Goal: Task Accomplishment & Management: Use online tool/utility

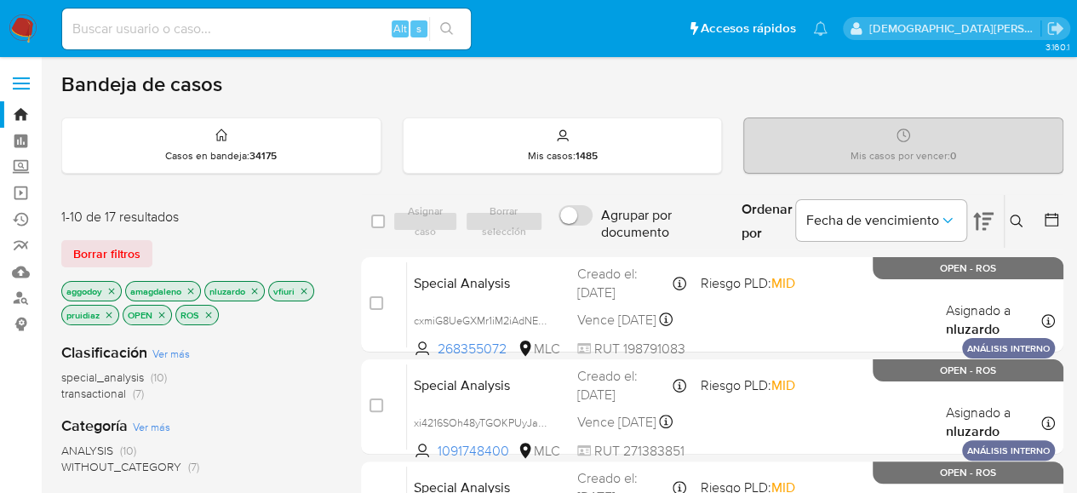
click at [259, 399] on div "special_analysis (10) transactional (7)" at bounding box center [197, 385] width 272 height 32
click at [296, 443] on div "ANALYSIS (10) WITHOUT_CATEGORY (7)" at bounding box center [197, 459] width 272 height 32
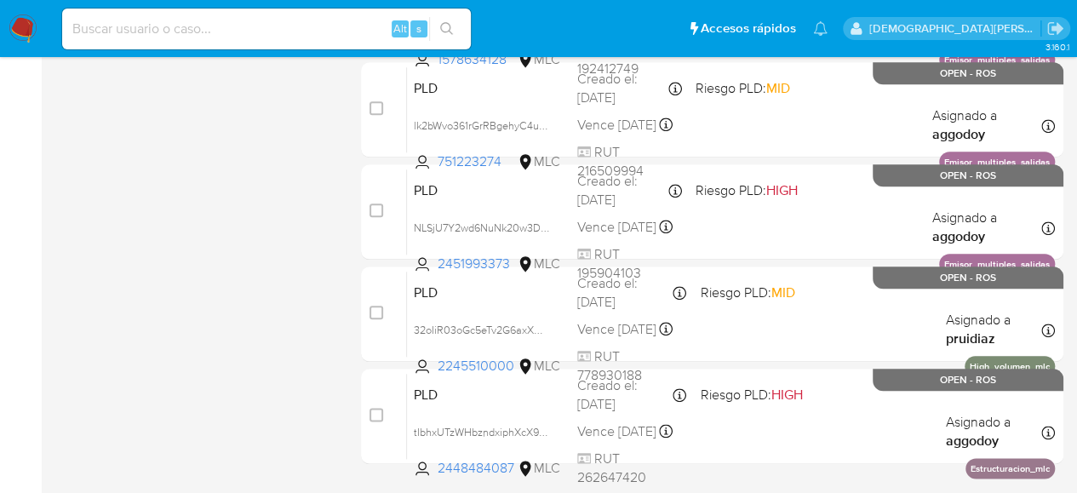
scroll to position [911, 0]
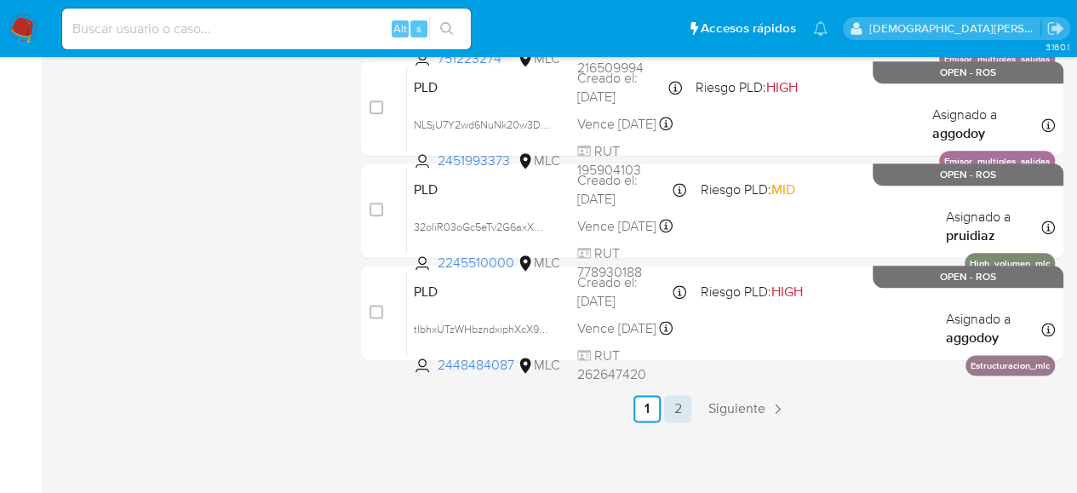
click at [679, 408] on link "2" at bounding box center [677, 408] width 27 height 27
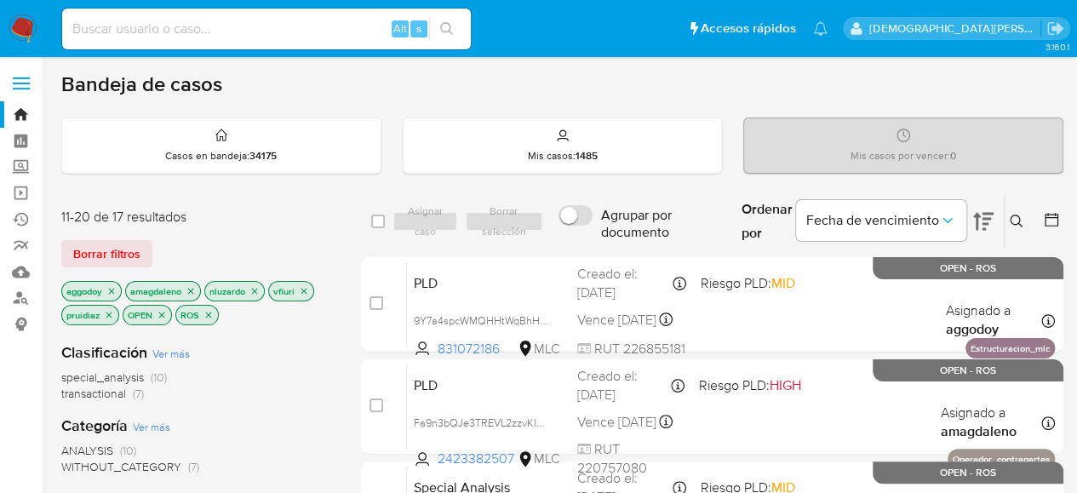
click at [204, 306] on p "ROS" at bounding box center [197, 315] width 42 height 19
click at [112, 315] on icon "close-filter" at bounding box center [109, 315] width 6 height 6
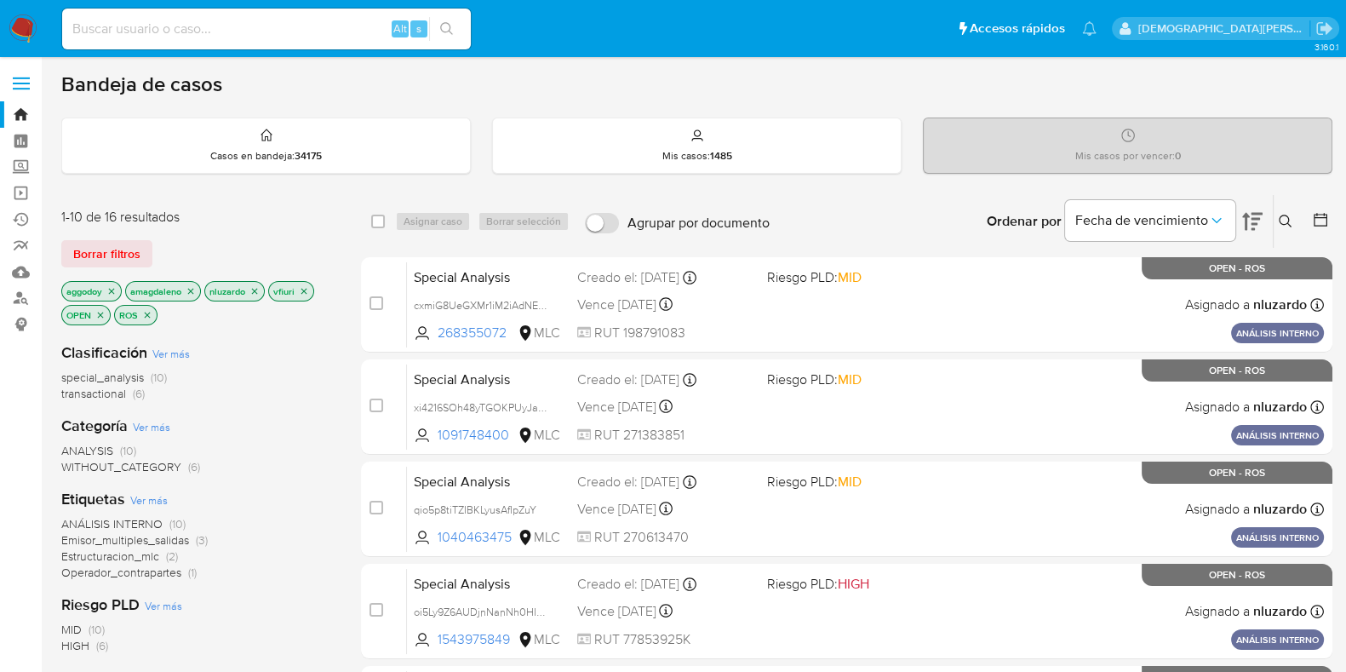
click at [149, 312] on icon "close-filter" at bounding box center [148, 315] width 6 height 6
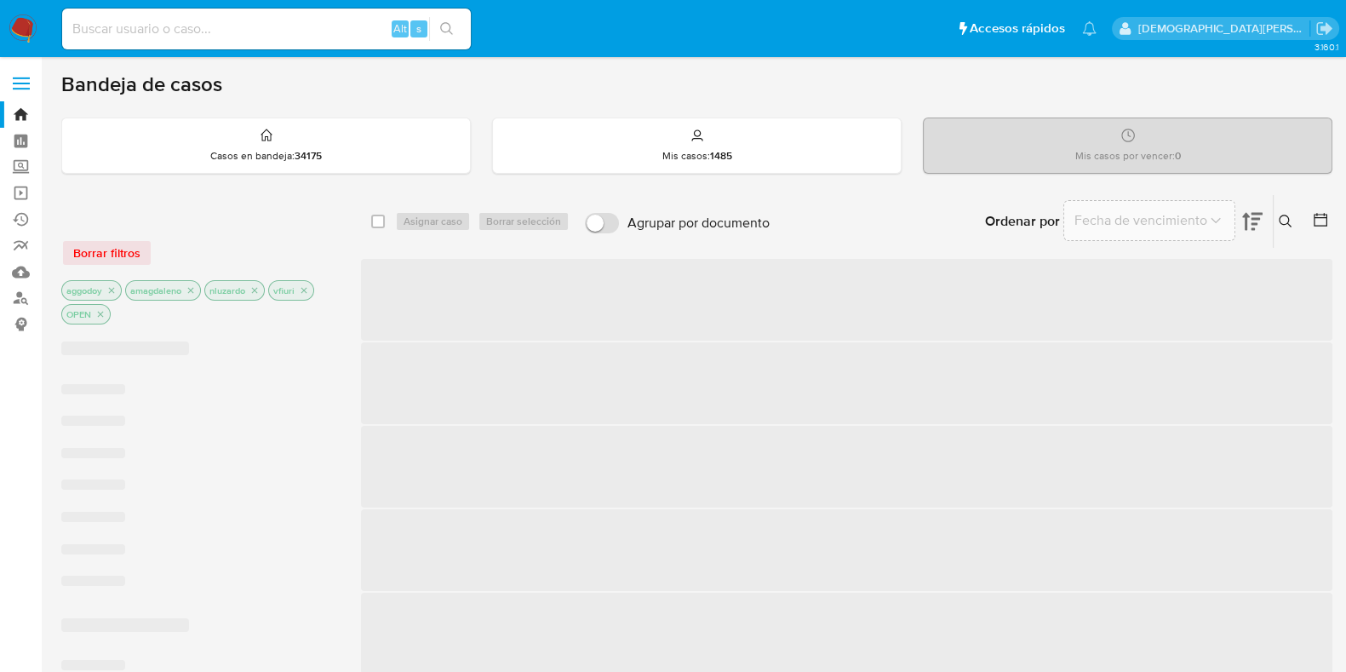
click at [110, 288] on icon "close-filter" at bounding box center [112, 291] width 6 height 6
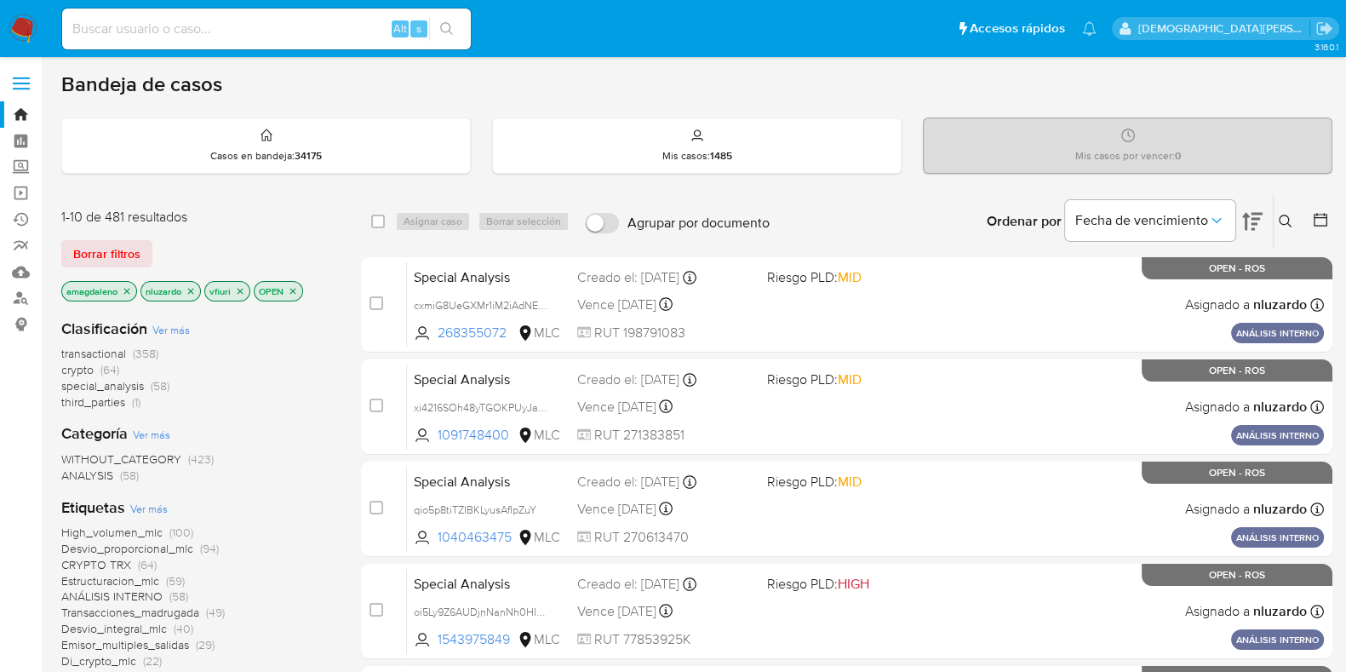
click at [126, 290] on icon "close-filter" at bounding box center [127, 291] width 6 height 6
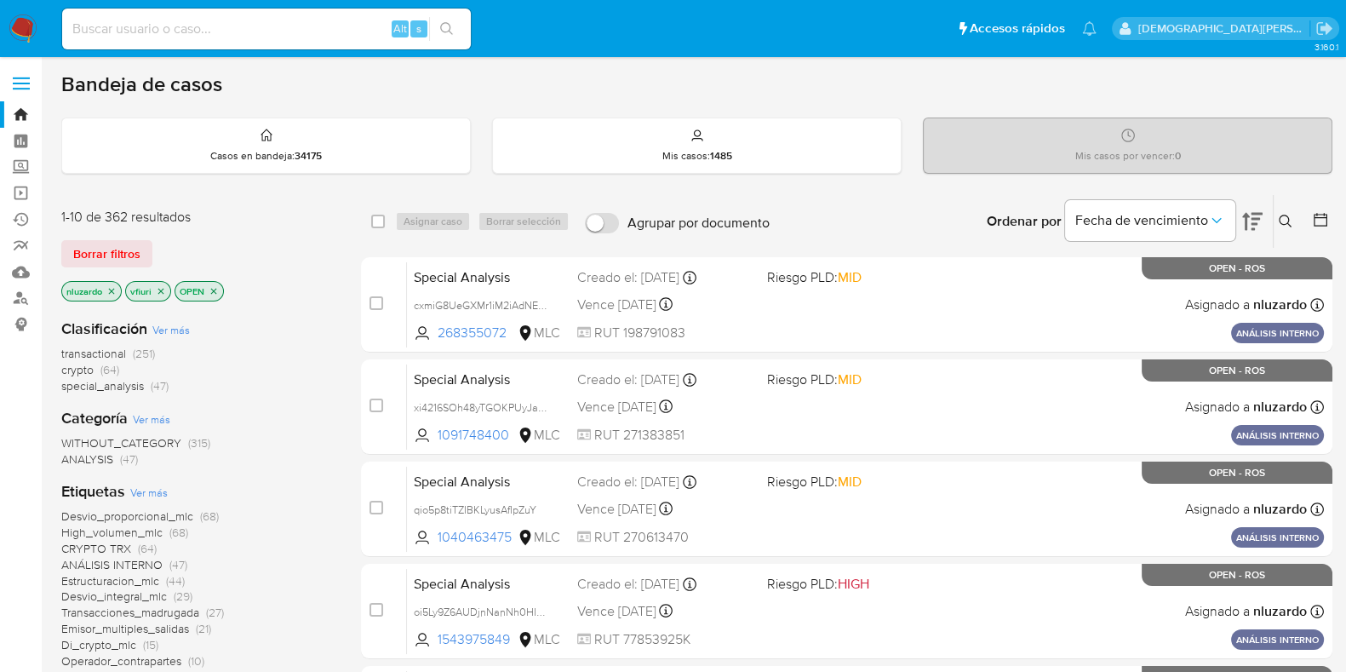
click at [107, 289] on icon "close-filter" at bounding box center [111, 291] width 10 height 10
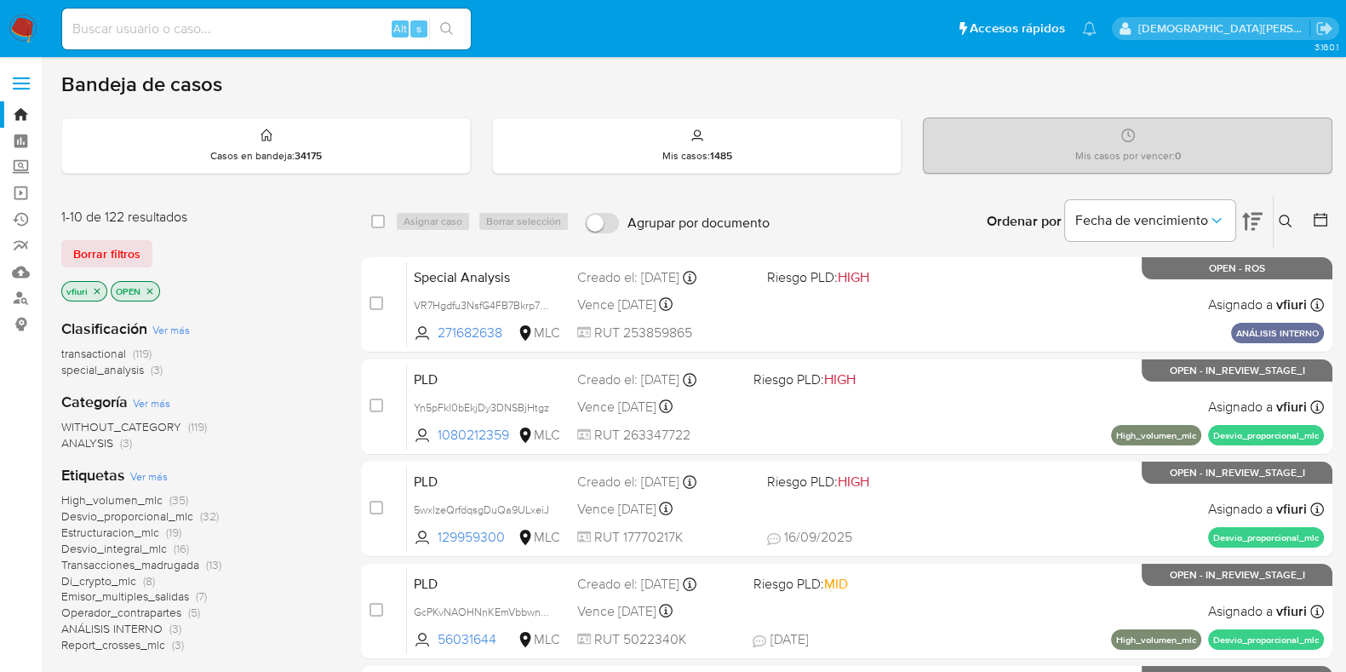
click at [94, 292] on icon "close-filter" at bounding box center [97, 291] width 10 height 10
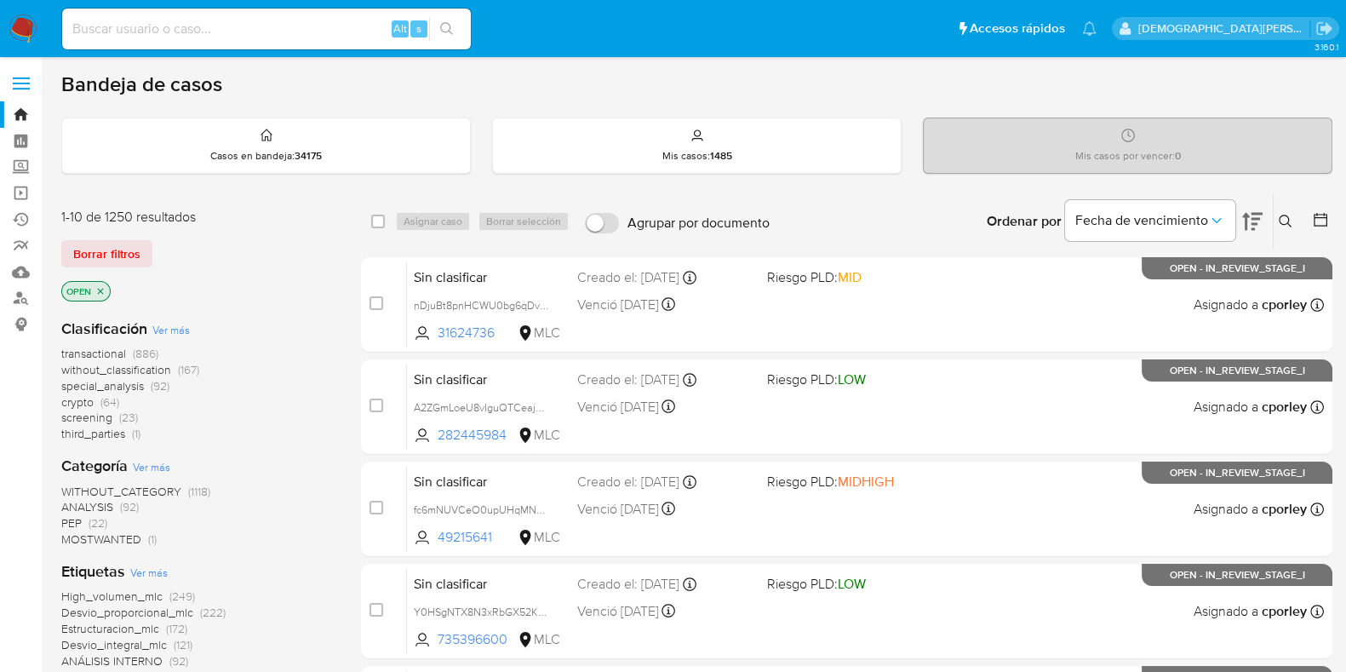
click at [99, 290] on icon "close-filter" at bounding box center [101, 291] width 6 height 6
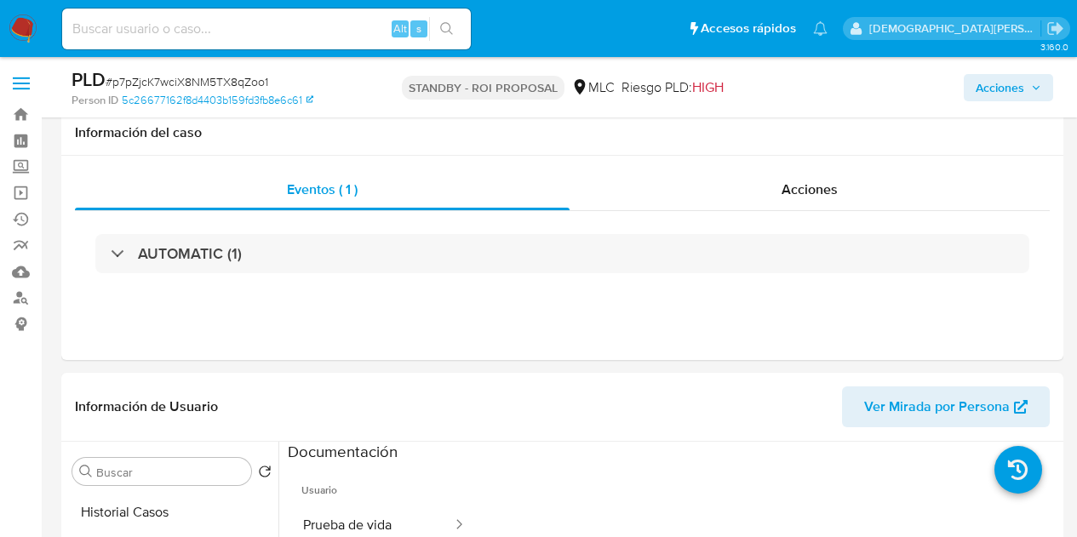
select select "10"
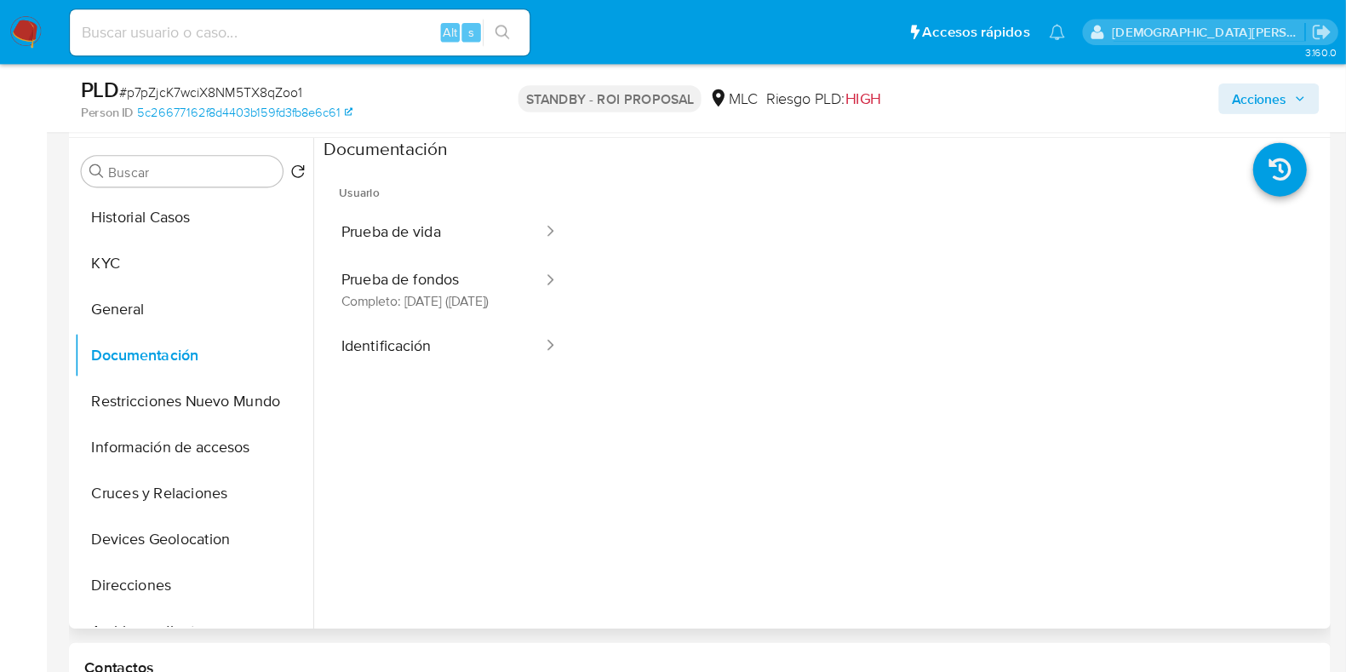
scroll to position [319, 0]
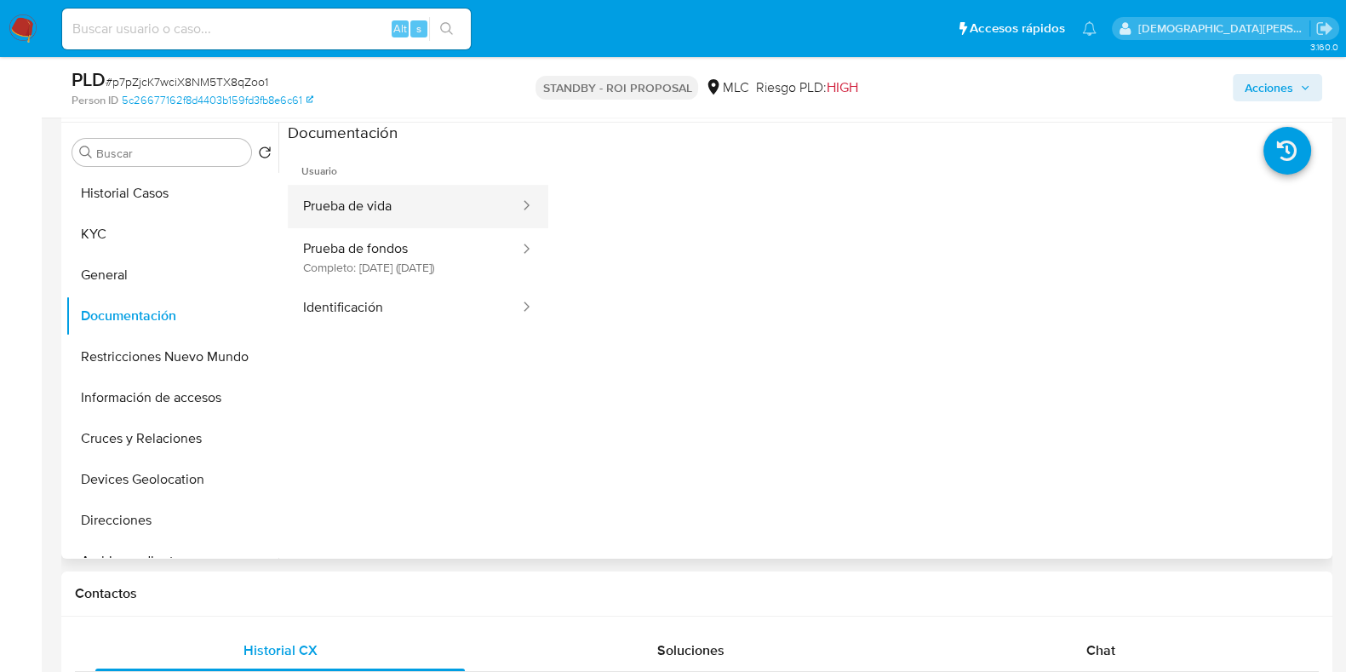
click at [417, 210] on button "Prueba de vida" at bounding box center [404, 206] width 233 height 43
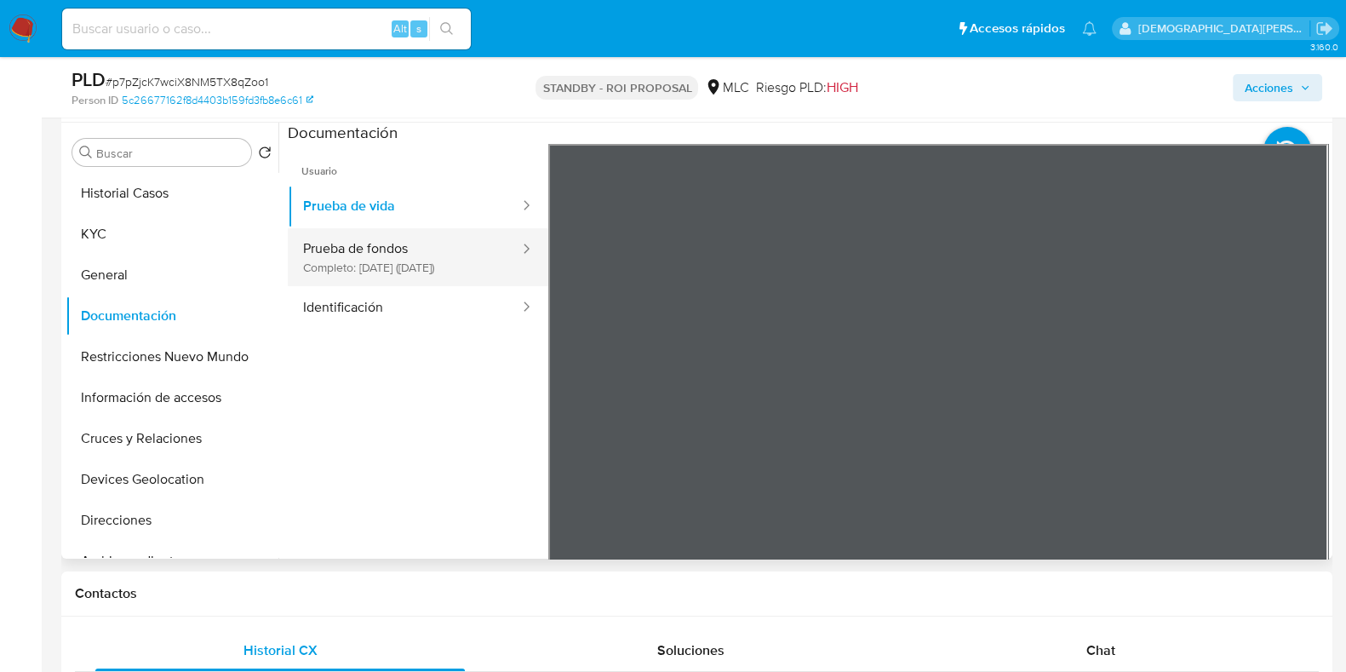
click at [471, 256] on button "Prueba de fondos Completo: 14/07/2025 (hace 2 meses)" at bounding box center [404, 257] width 233 height 58
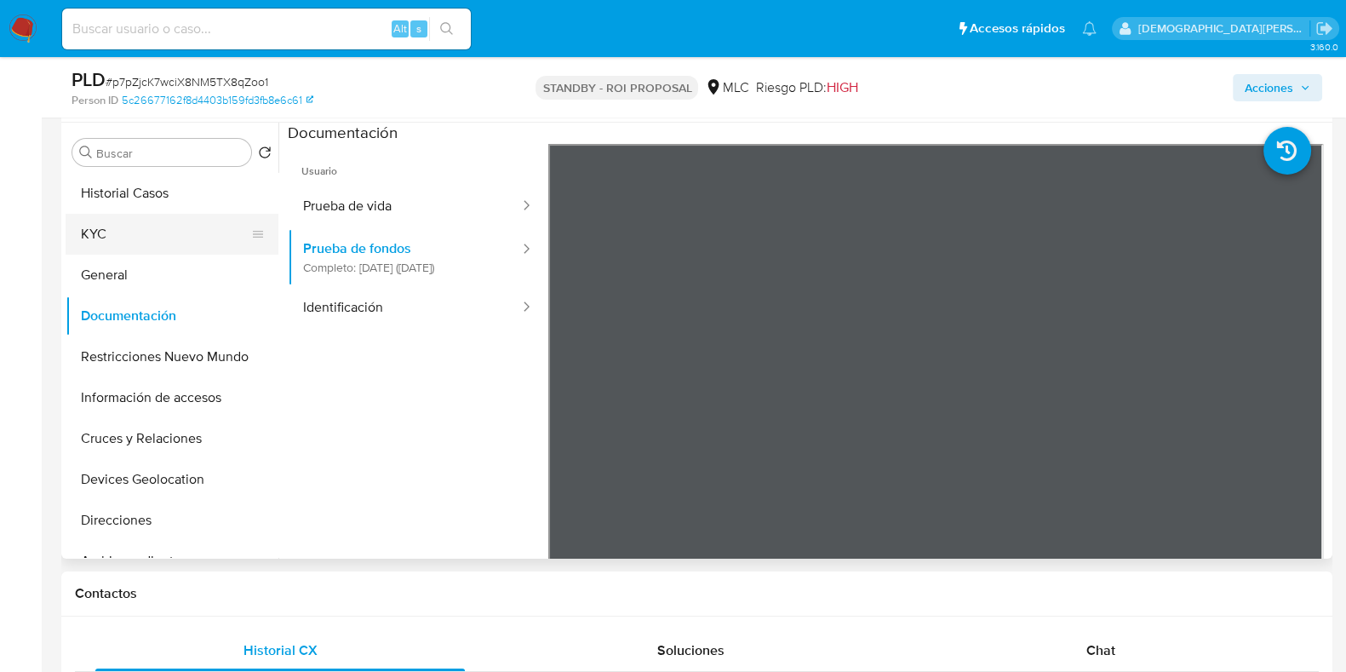
drag, startPoint x: 140, startPoint y: 231, endPoint x: 155, endPoint y: 234, distance: 14.9
click at [140, 232] on button "KYC" at bounding box center [165, 234] width 199 height 41
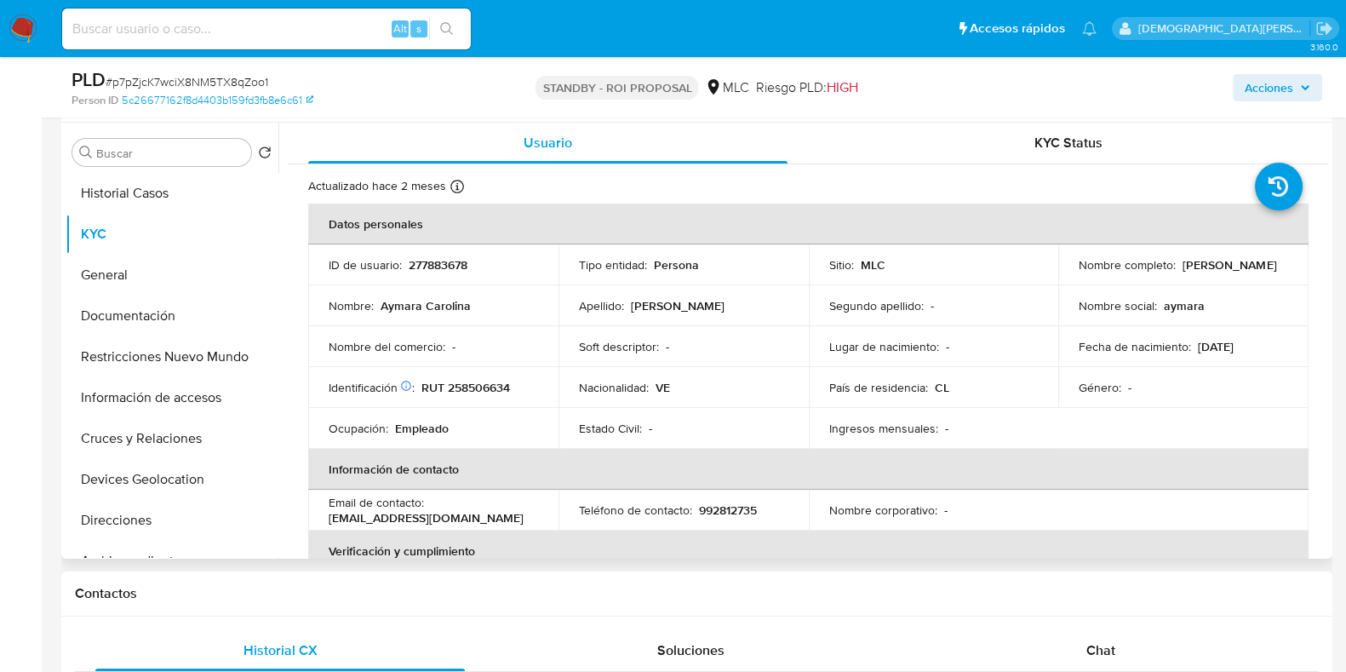
click at [485, 386] on p "RUT 258506634" at bounding box center [465, 387] width 89 height 15
copy p "258506634"
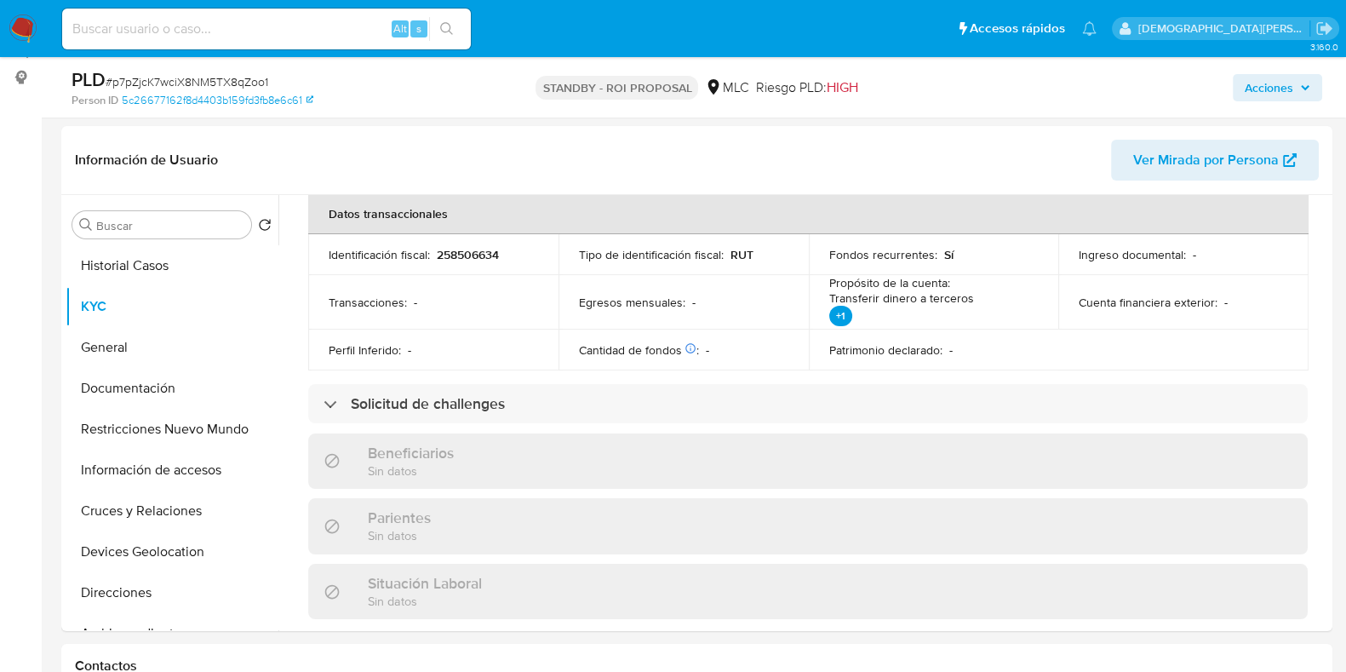
scroll to position [213, 0]
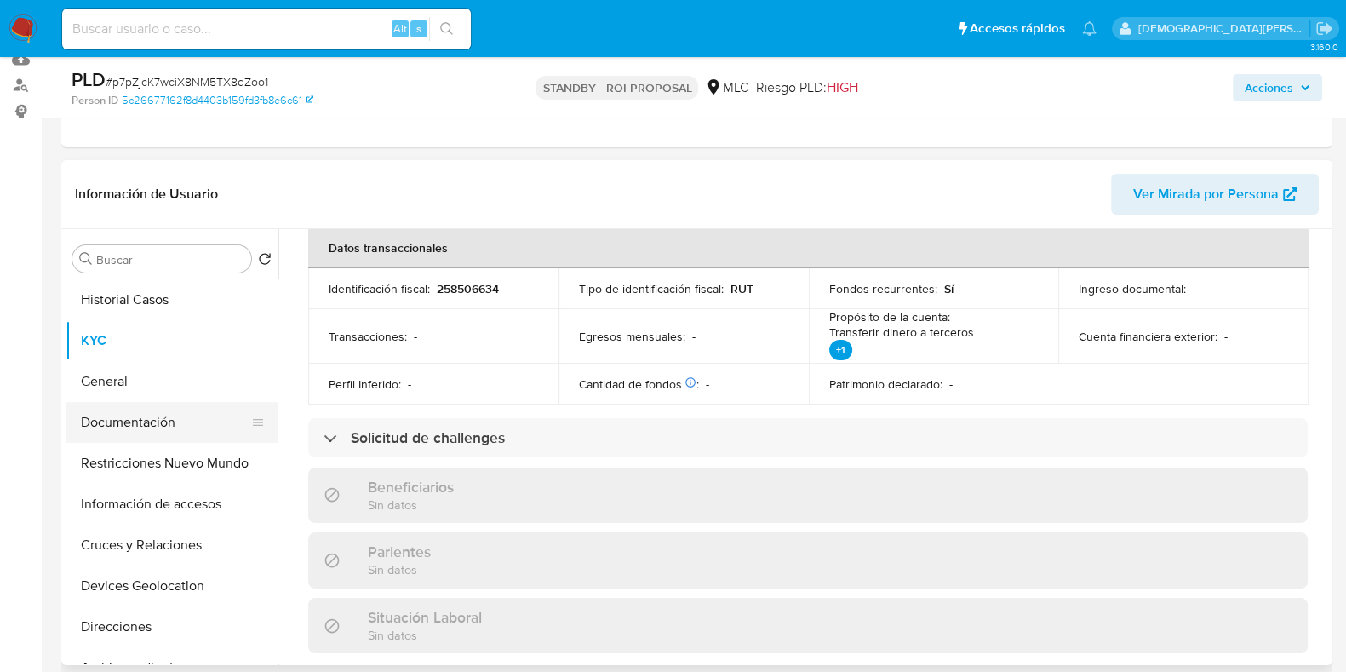
click at [146, 415] on button "Documentación" at bounding box center [165, 422] width 199 height 41
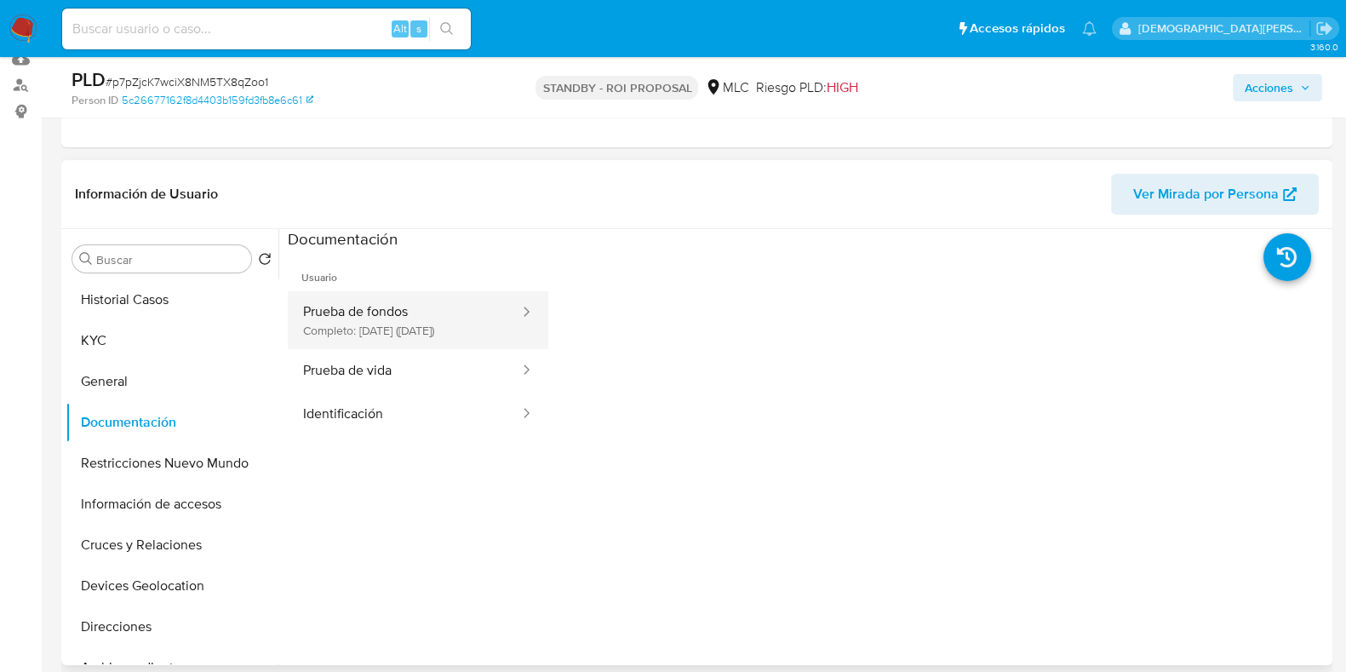
click at [448, 336] on button "Prueba de fondos Completo: 14/07/2025 (hace 2 meses)" at bounding box center [404, 320] width 233 height 58
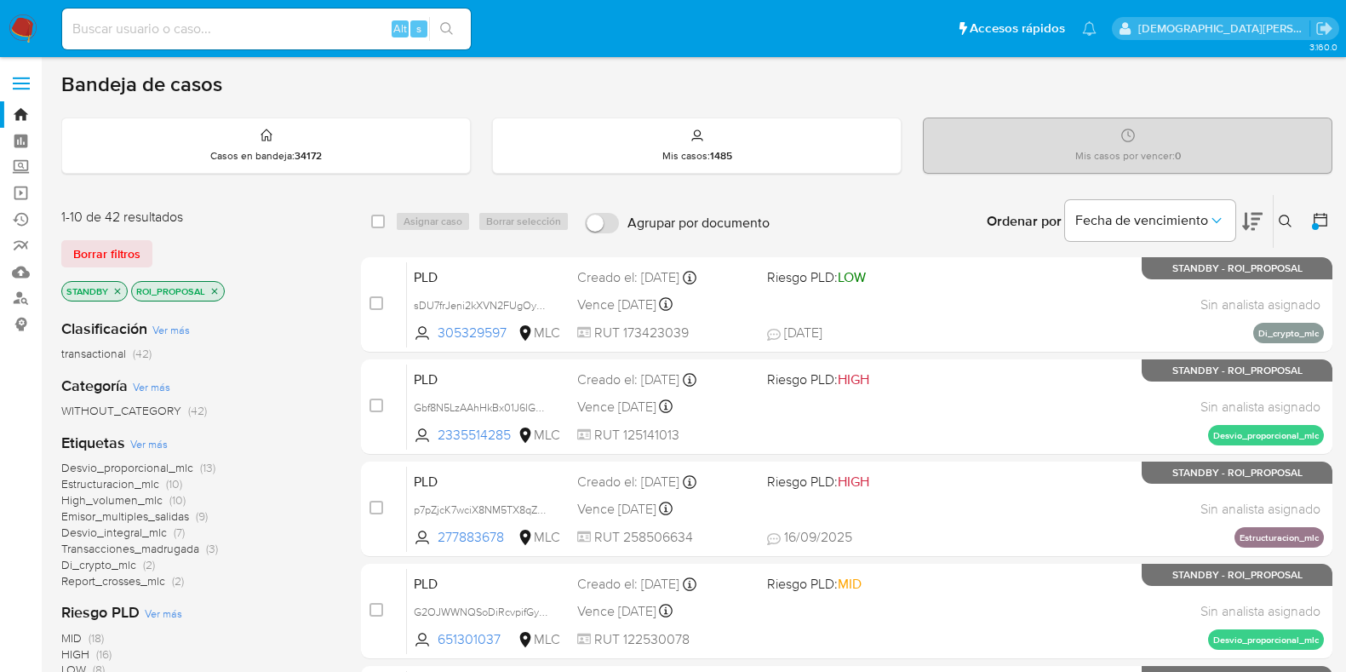
scroll to position [106, 0]
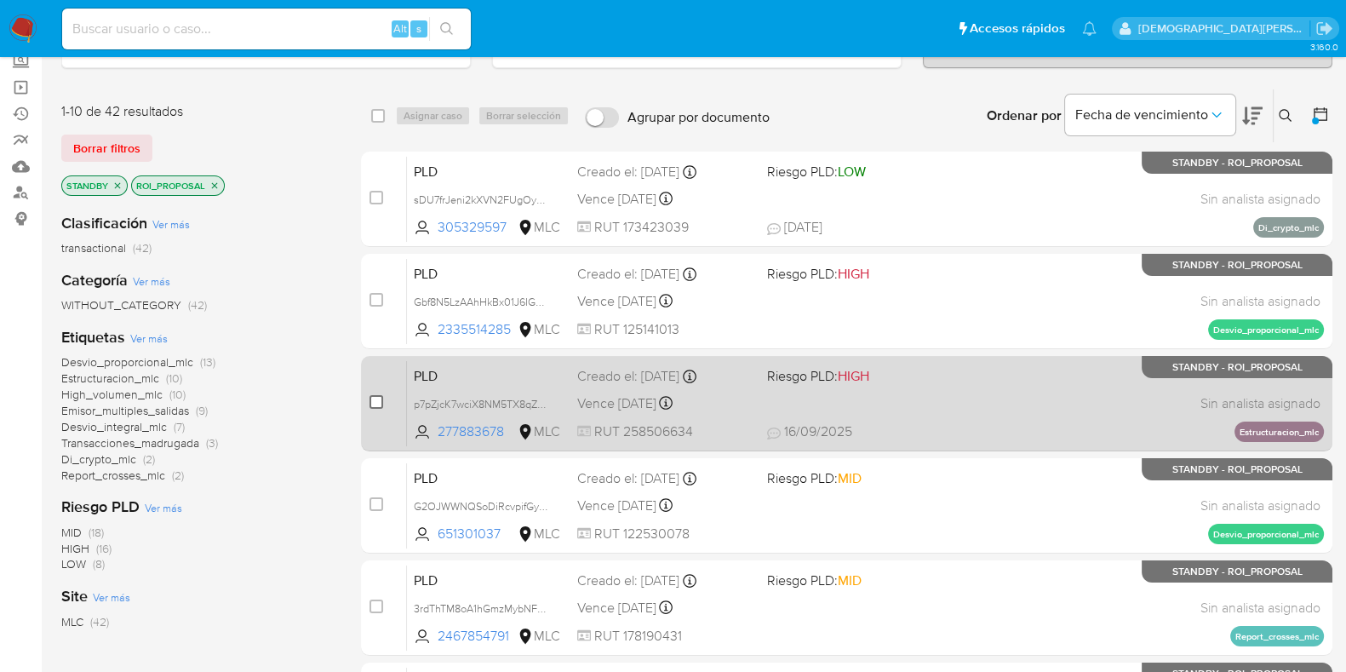
click at [377, 398] on input "checkbox" at bounding box center [376, 402] width 14 height 14
checkbox input "true"
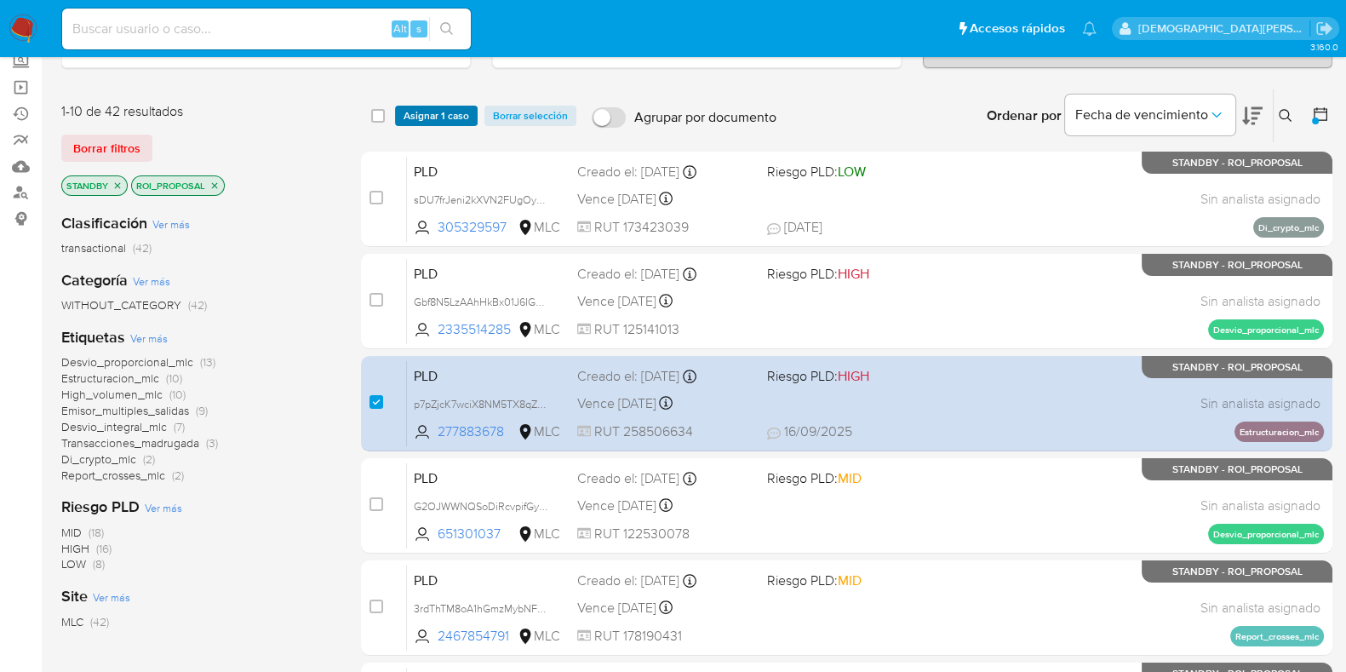
click at [444, 108] on span "Asignar 1 caso" at bounding box center [437, 115] width 66 height 17
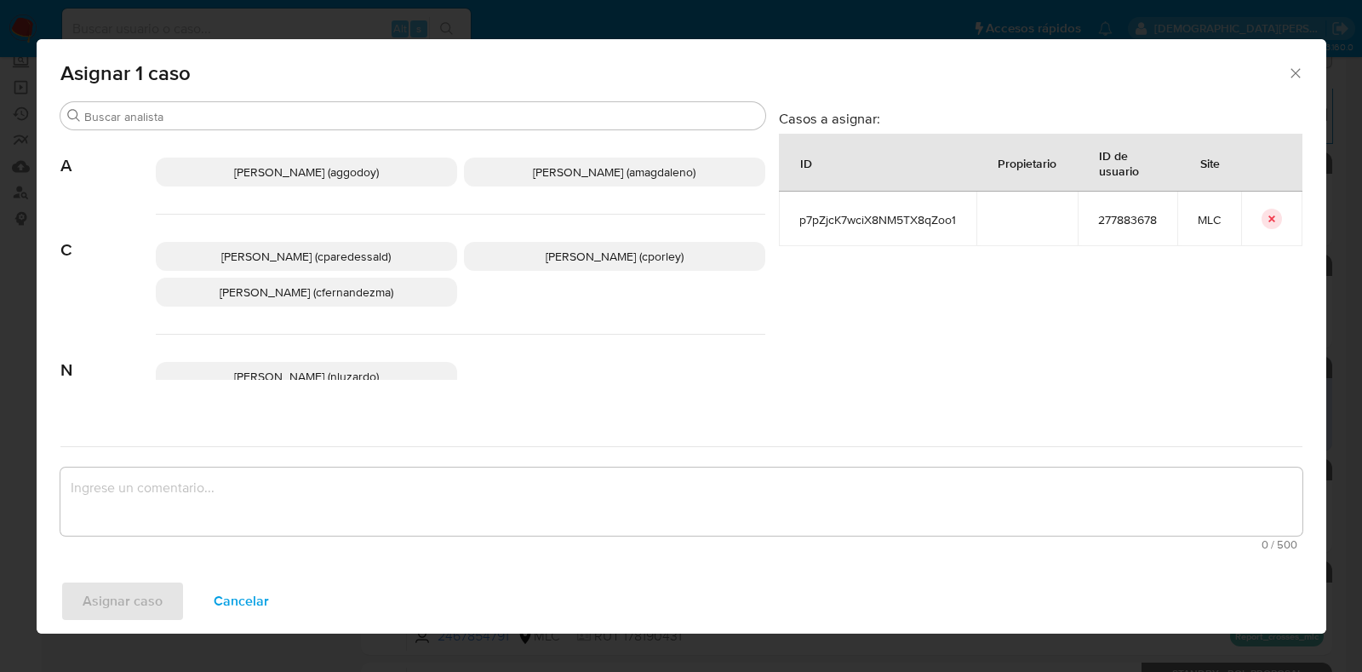
click at [649, 255] on span "Christian Porley (cporley)" at bounding box center [615, 256] width 138 height 17
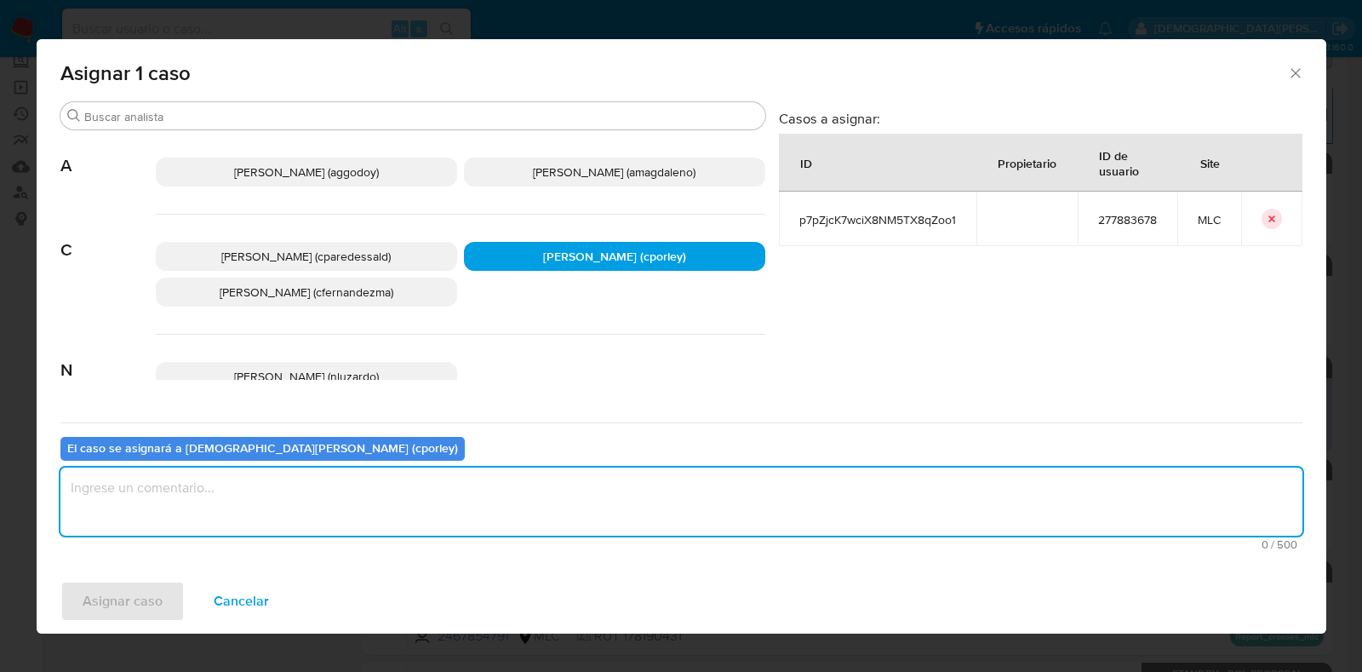
click at [605, 525] on textarea "assign-modal" at bounding box center [681, 501] width 1242 height 68
type textarea "-"
click at [152, 584] on span "Asignar caso" at bounding box center [123, 600] width 80 height 37
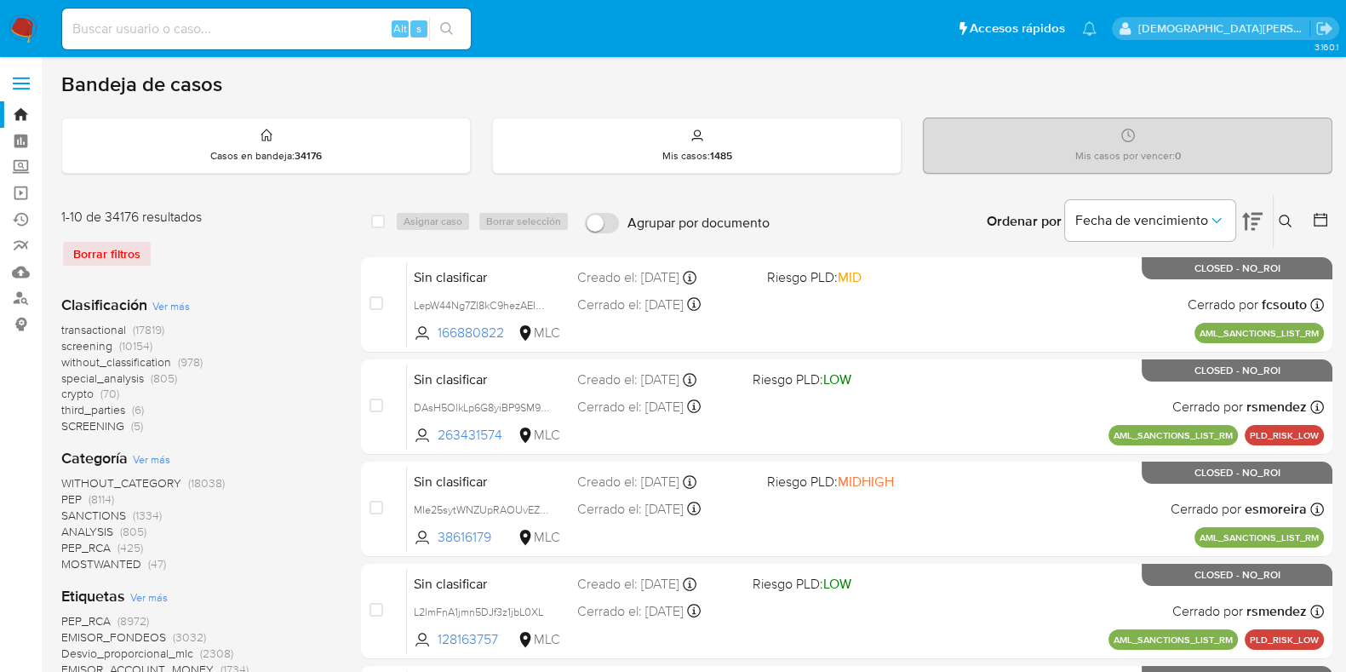
click at [1315, 217] on icon at bounding box center [1320, 219] width 17 height 17
click at [1324, 212] on icon at bounding box center [1320, 219] width 17 height 17
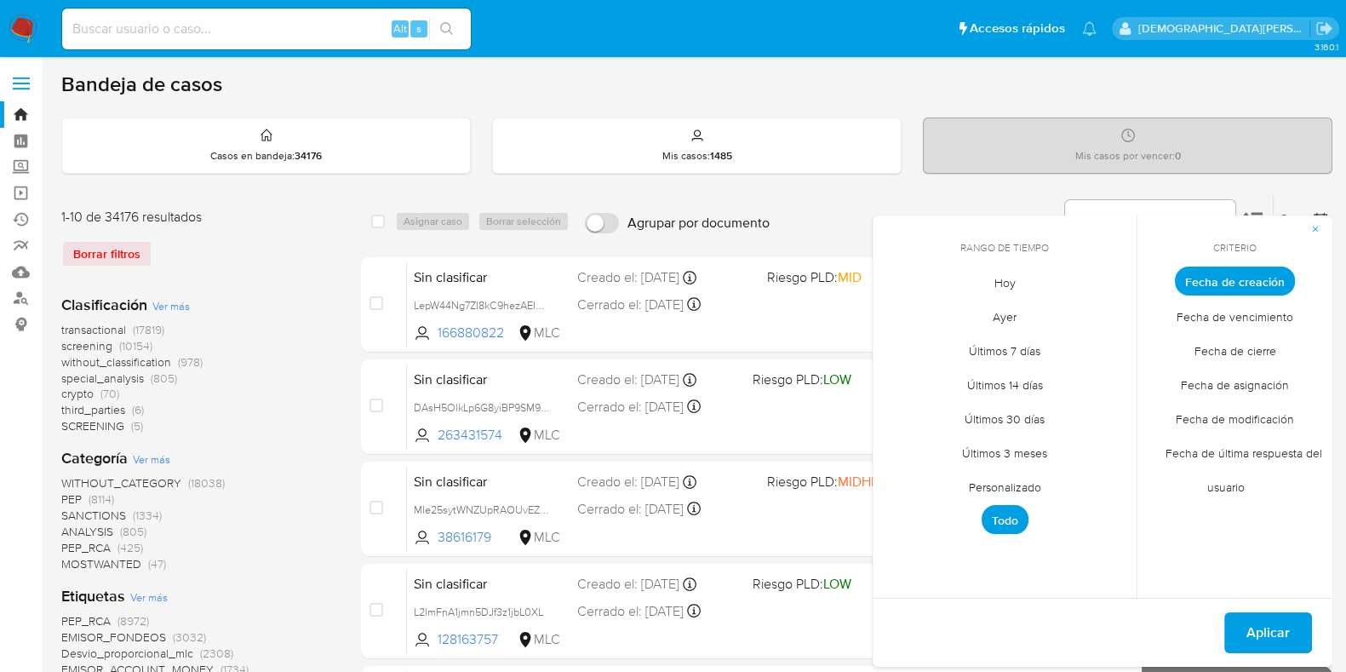
click at [999, 494] on span "Personalizado" at bounding box center [1005, 486] width 108 height 35
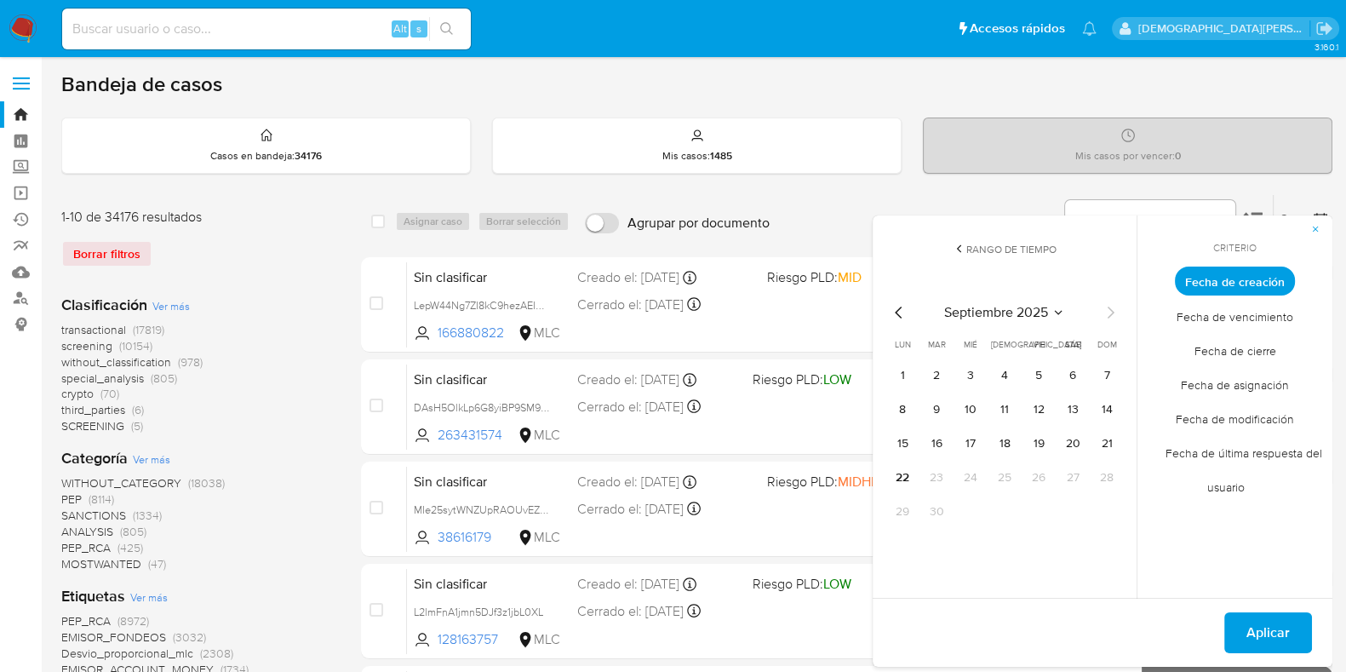
click at [898, 309] on icon "Mes anterior" at bounding box center [899, 312] width 20 height 20
click at [1068, 410] on button "12" at bounding box center [1072, 409] width 27 height 27
click at [1068, 409] on button "12" at bounding box center [1072, 409] width 27 height 27
click at [1273, 624] on span "Aplicar" at bounding box center [1267, 632] width 43 height 37
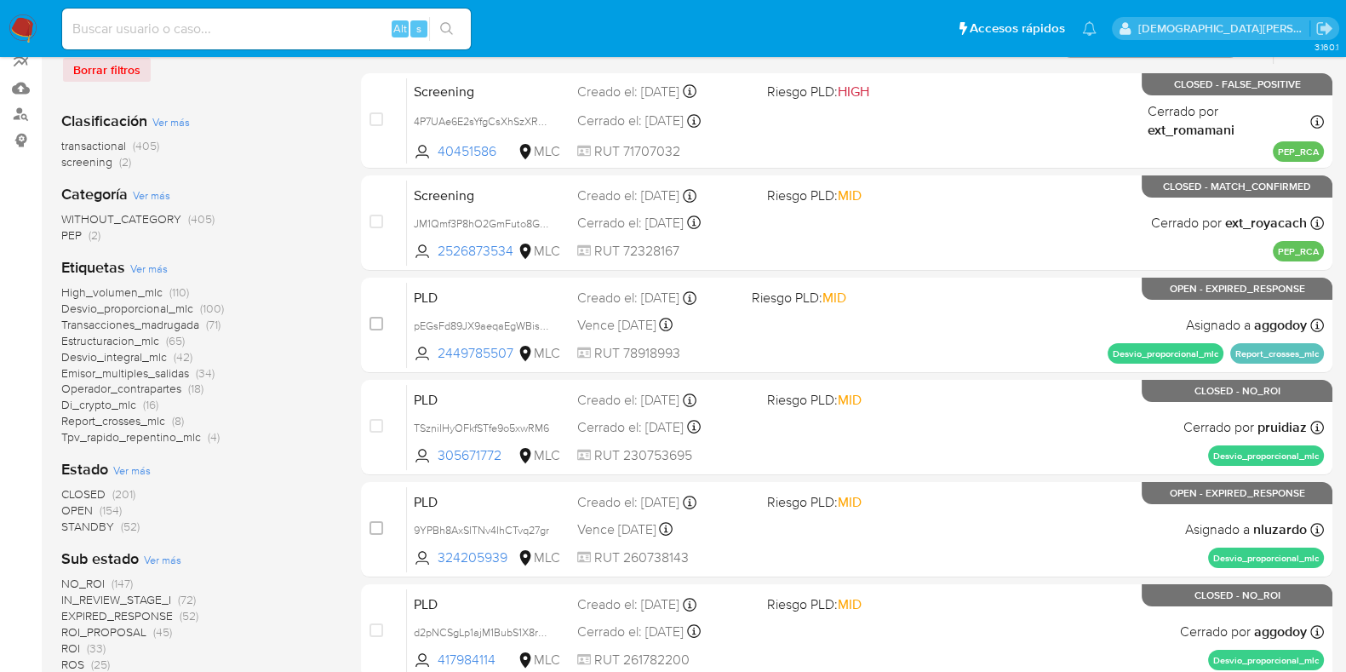
scroll to position [212, 0]
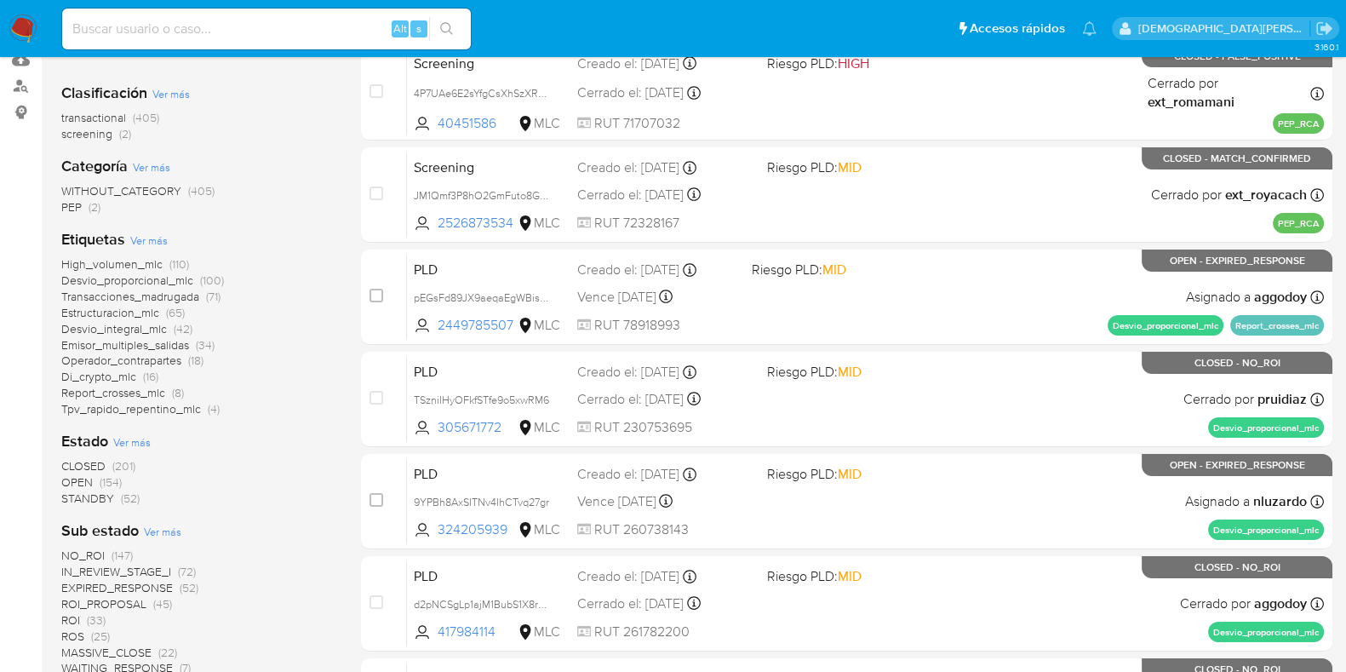
click at [83, 495] on span "STANDBY" at bounding box center [87, 498] width 53 height 17
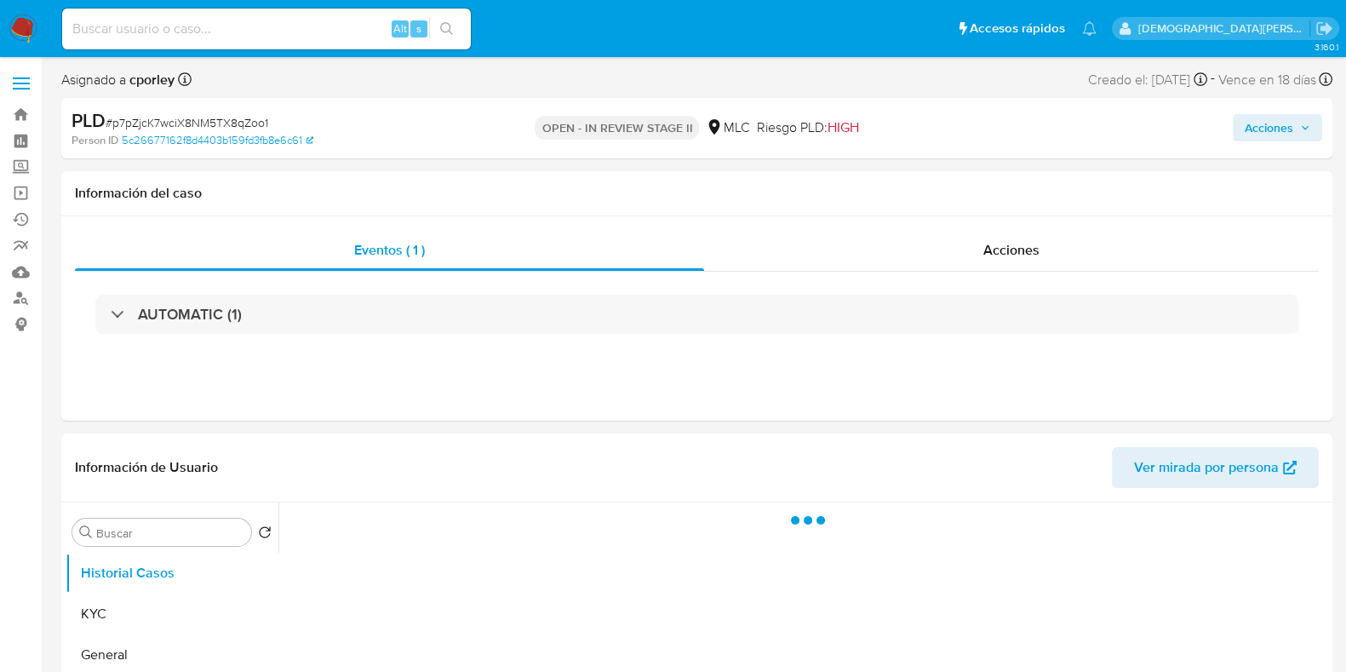
click at [1258, 131] on span "Acciones" at bounding box center [1269, 127] width 49 height 27
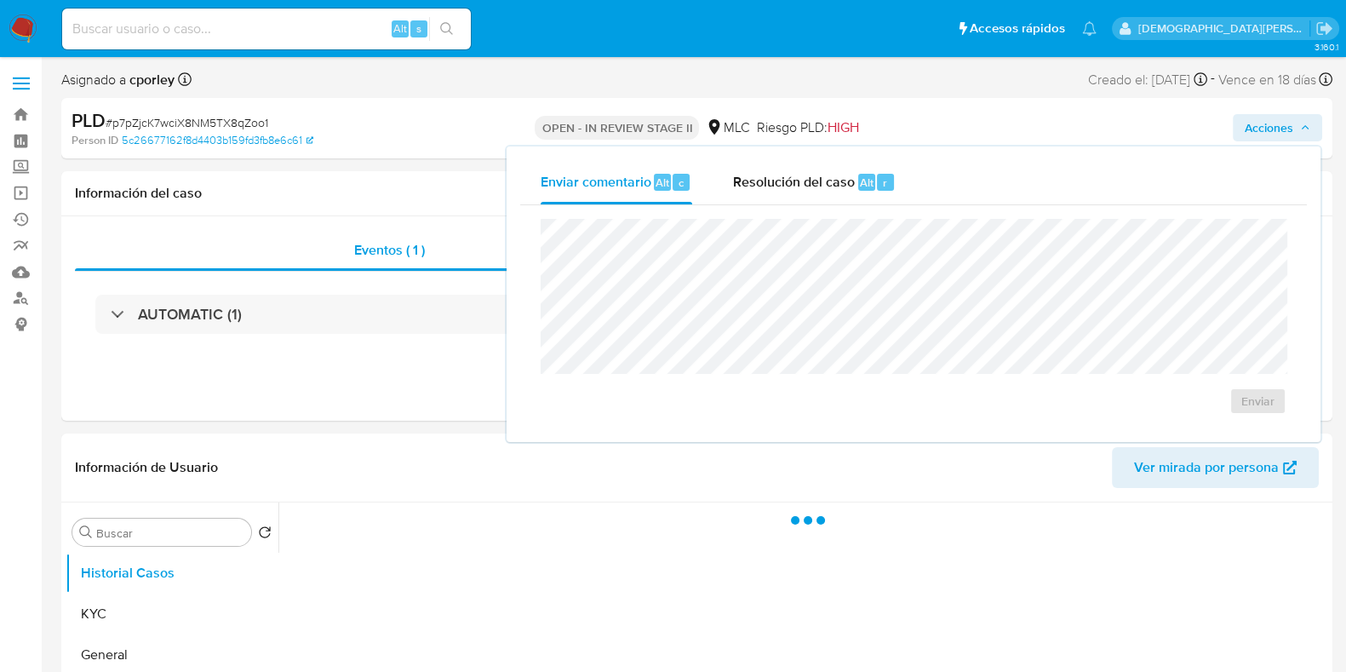
drag, startPoint x: 766, startPoint y: 178, endPoint x: 753, endPoint y: 209, distance: 33.2
click at [762, 189] on span "Resolución del caso" at bounding box center [794, 182] width 122 height 20
select select "10"
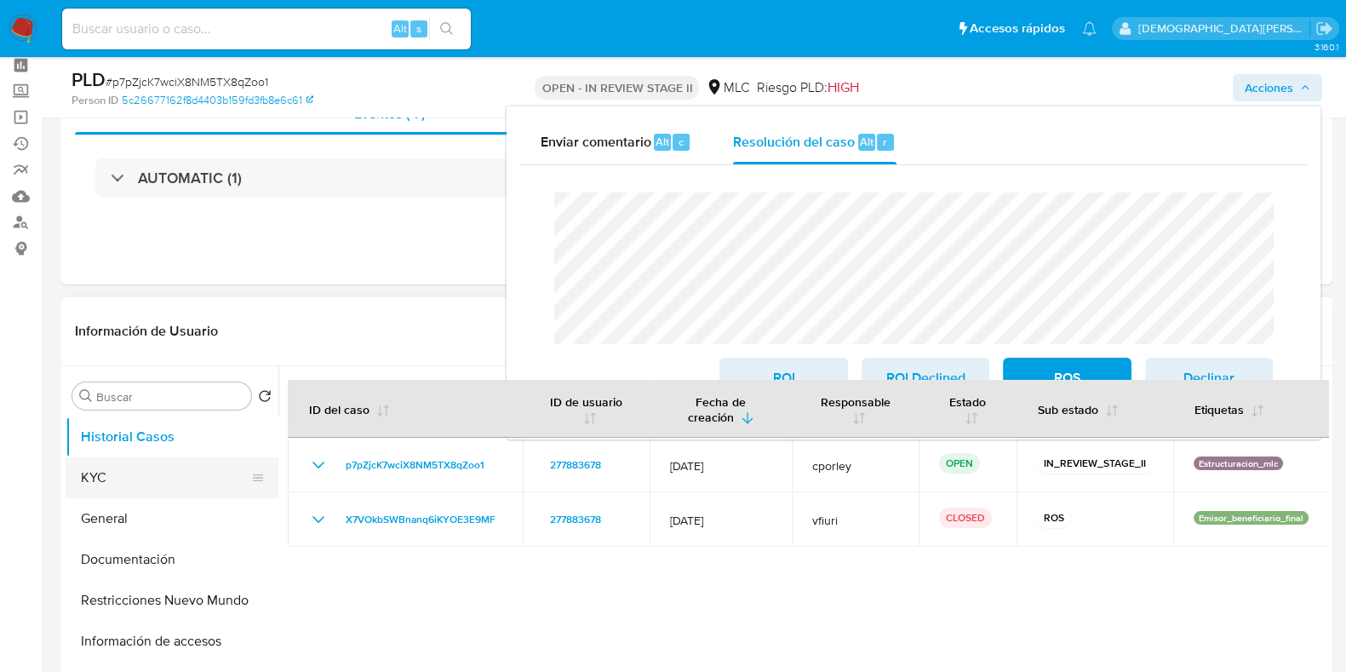
scroll to position [106, 0]
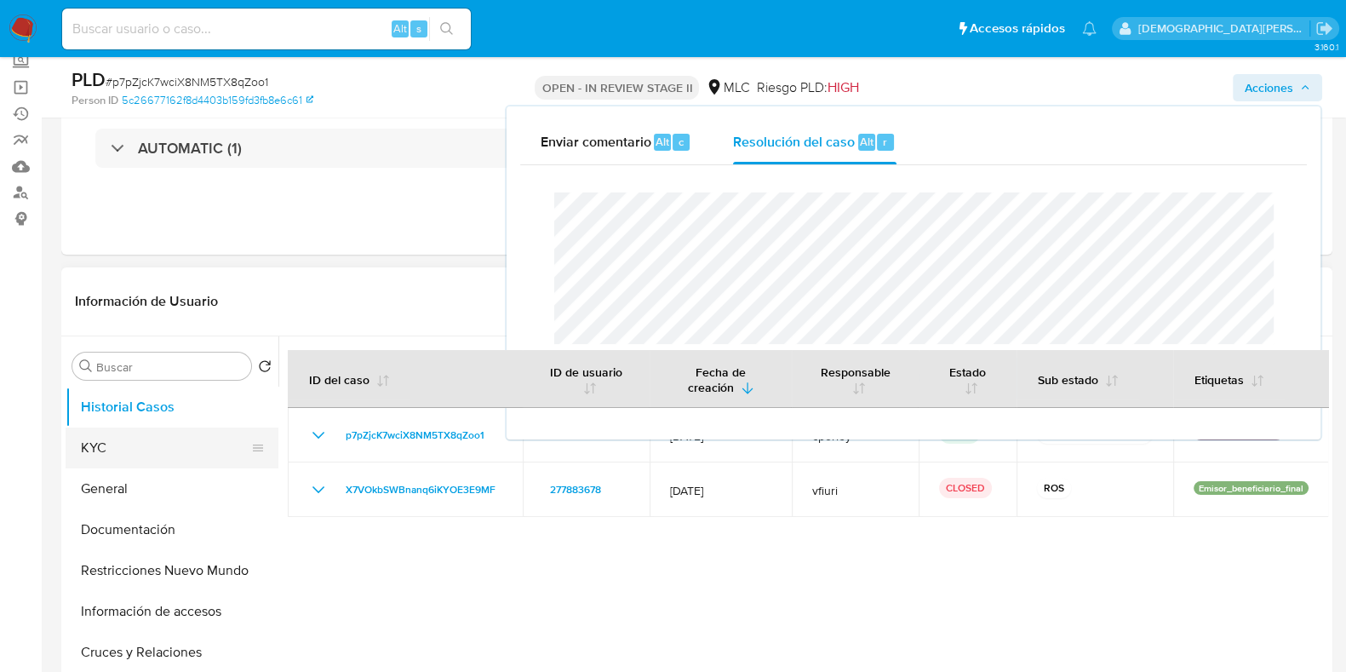
click at [156, 449] on button "KYC" at bounding box center [165, 447] width 199 height 41
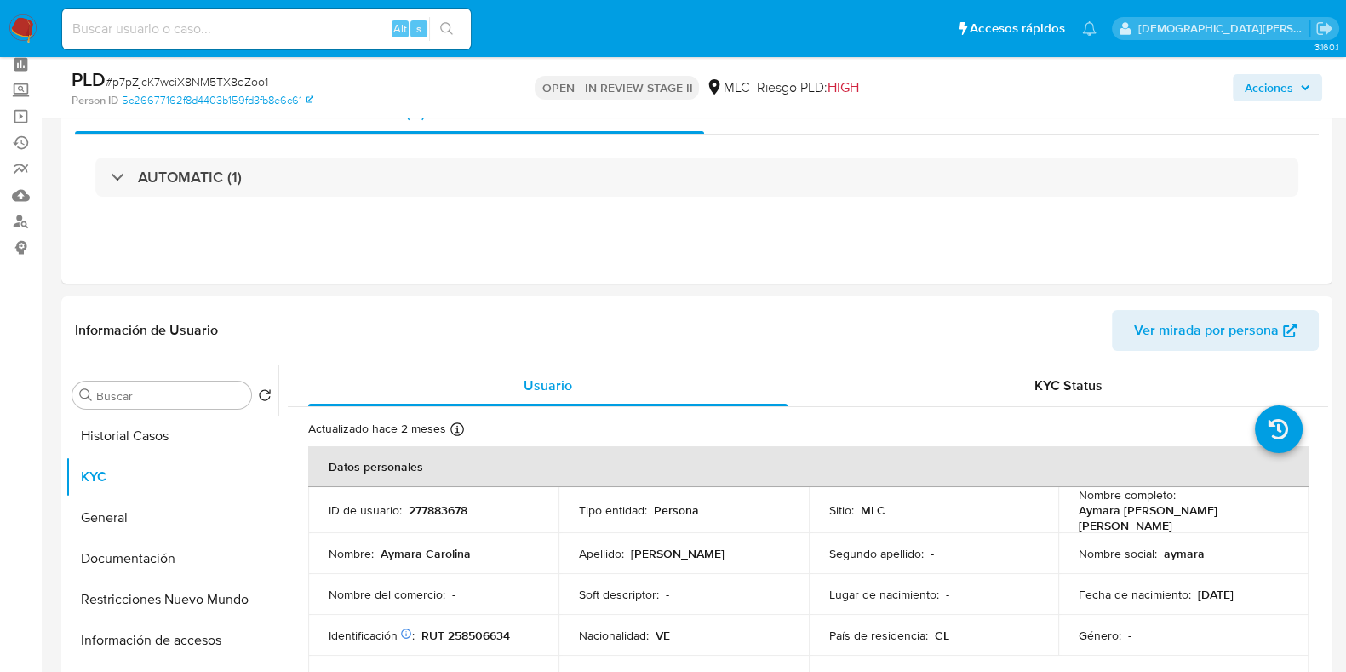
scroll to position [0, 0]
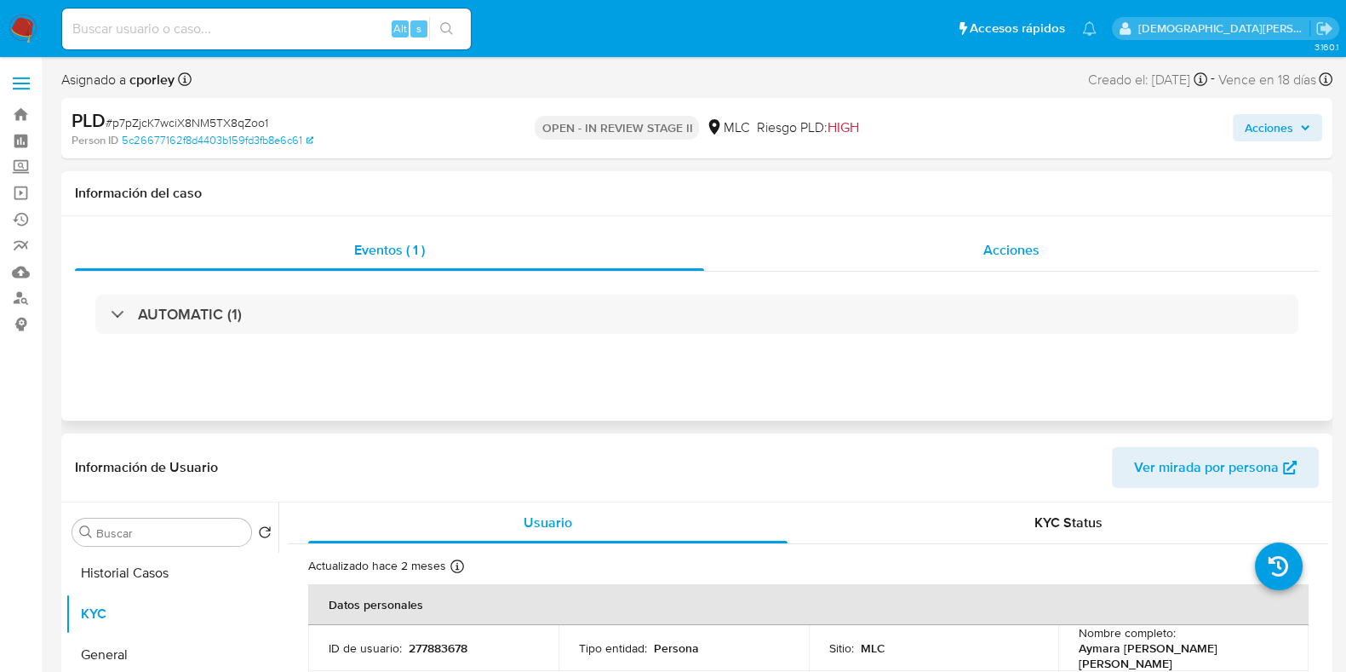
click at [1009, 261] on div "Acciones" at bounding box center [1011, 250] width 615 height 41
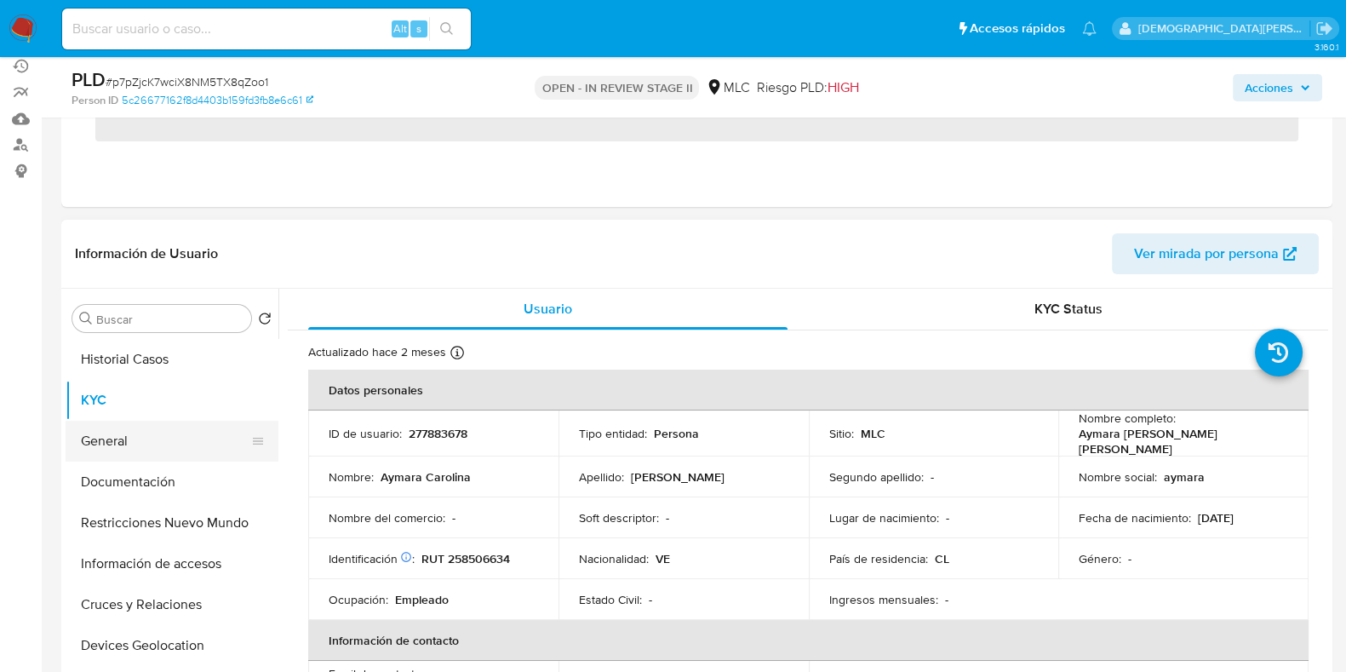
scroll to position [212, 0]
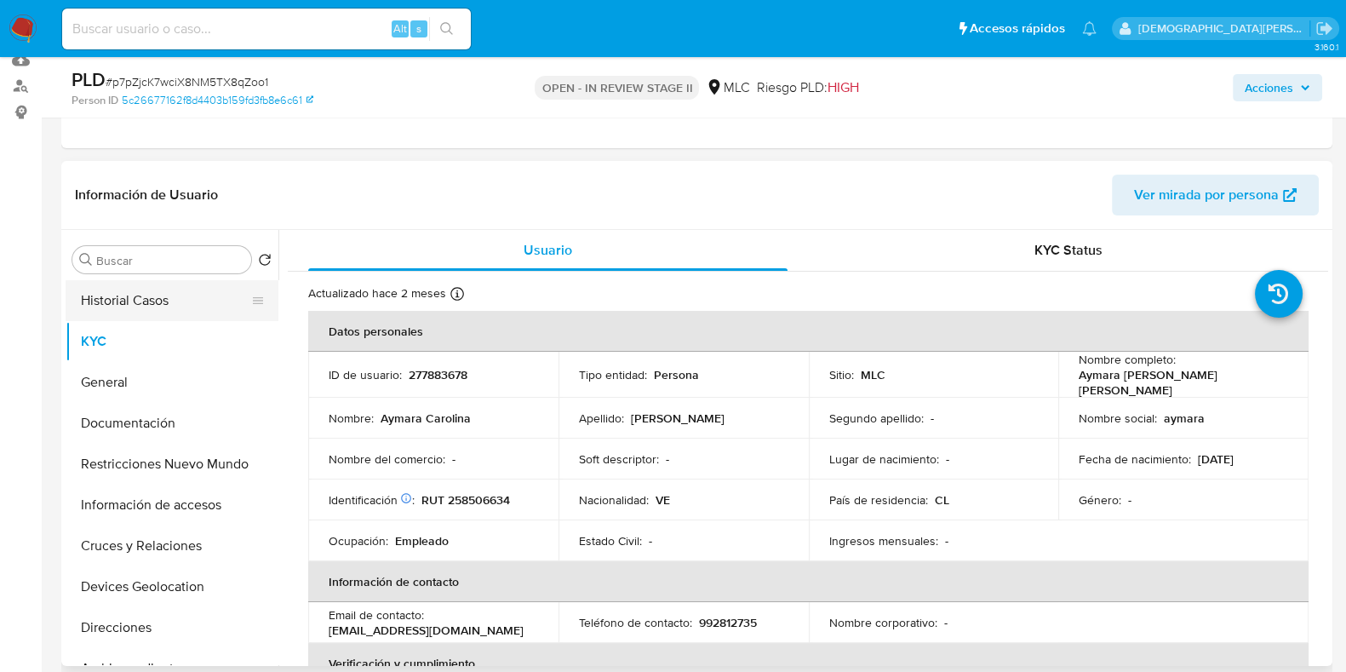
click at [169, 301] on button "Historial Casos" at bounding box center [165, 300] width 199 height 41
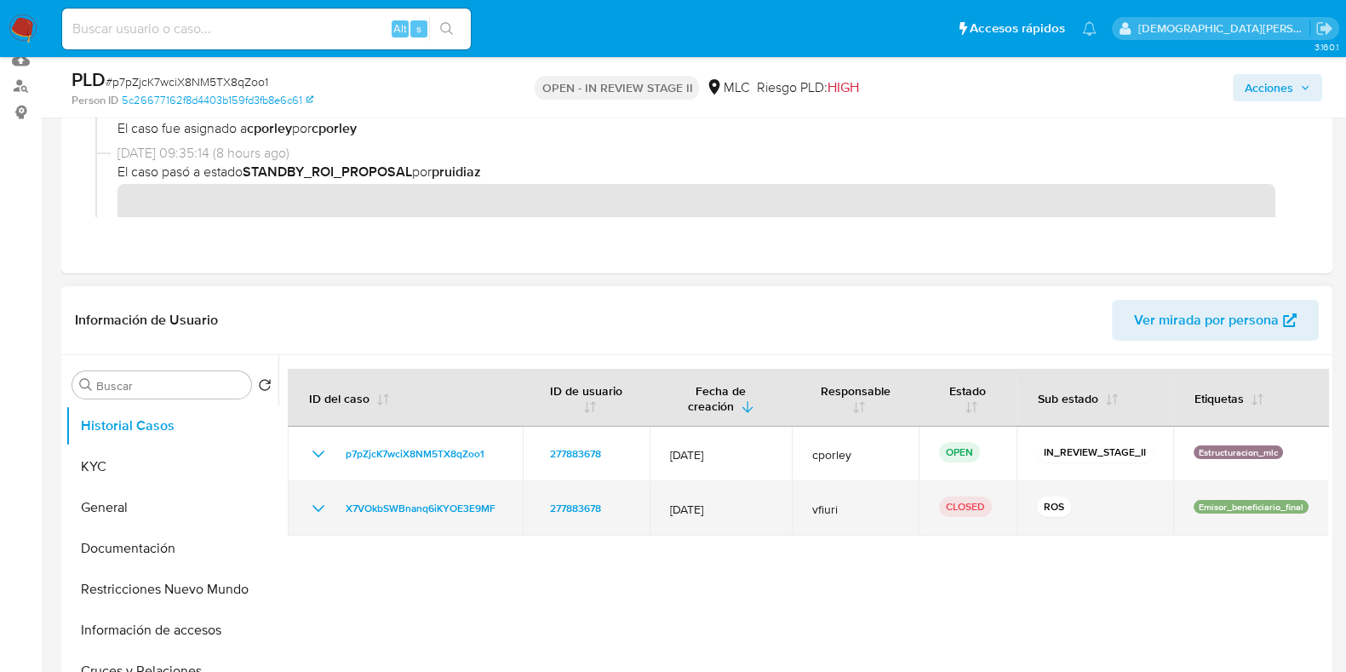
click at [313, 507] on icon "Mostrar/Ocultar" at bounding box center [318, 508] width 20 height 20
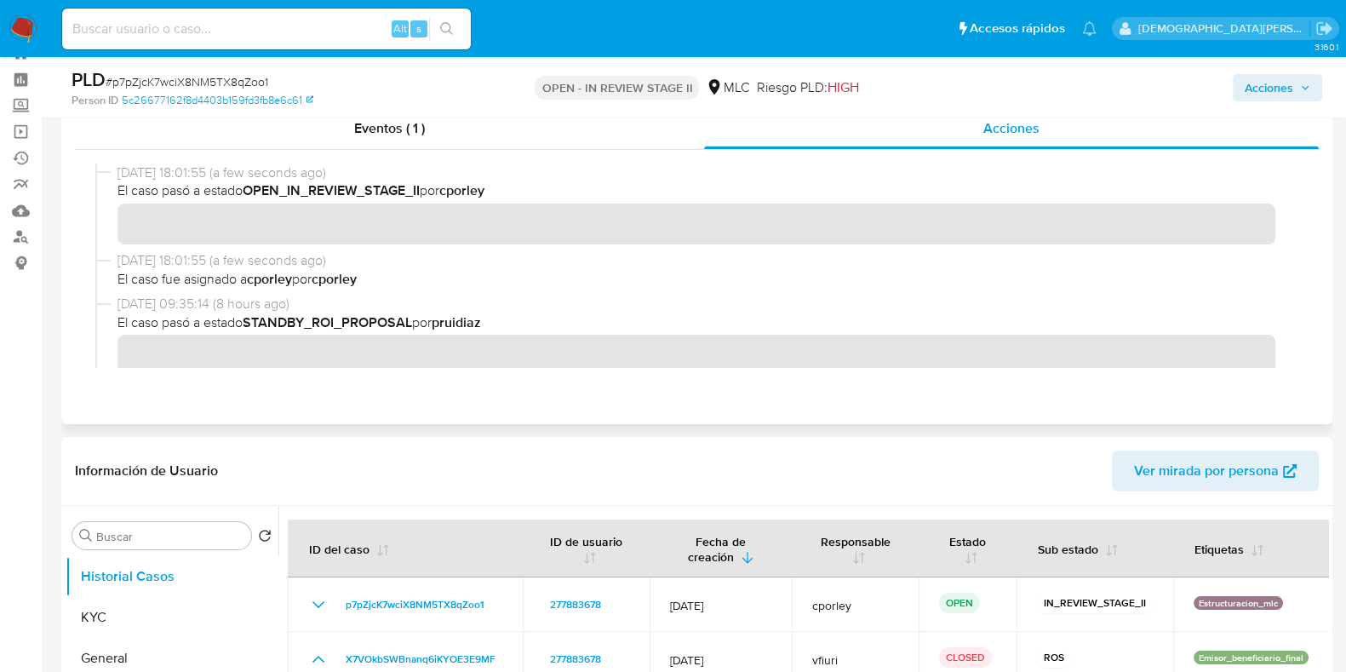
scroll to position [0, 0]
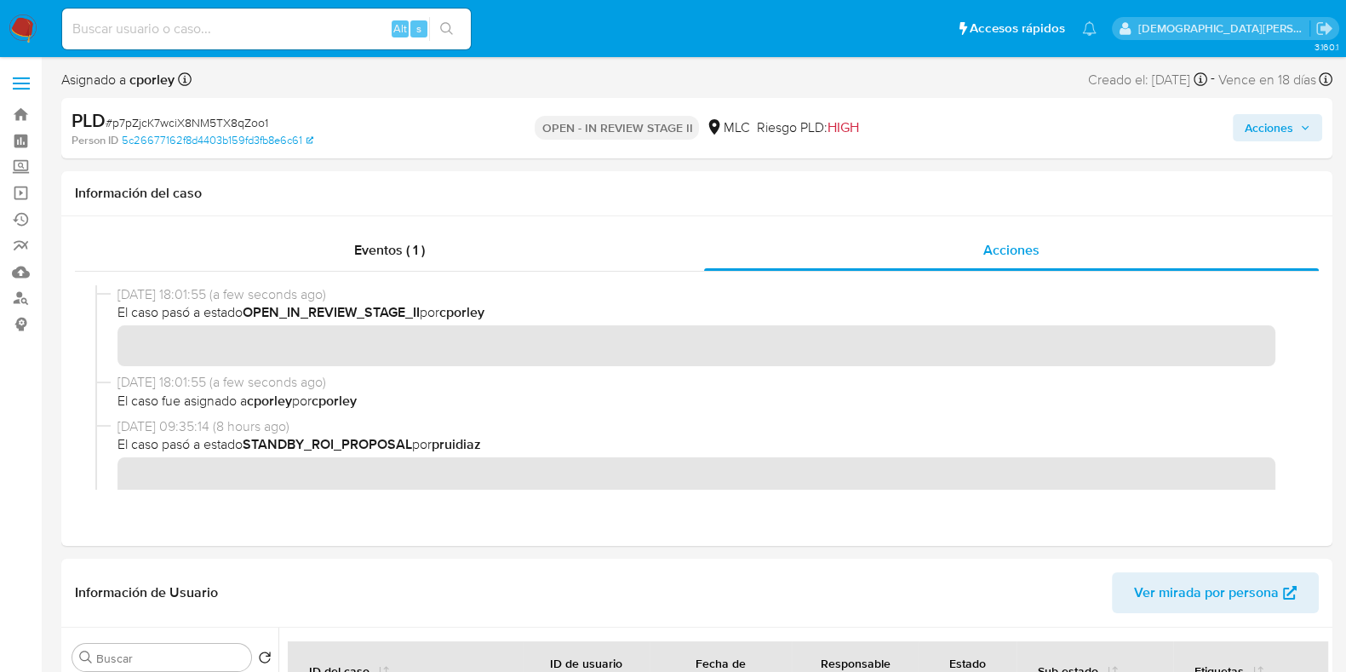
click at [1274, 131] on span "Acciones" at bounding box center [1269, 127] width 49 height 27
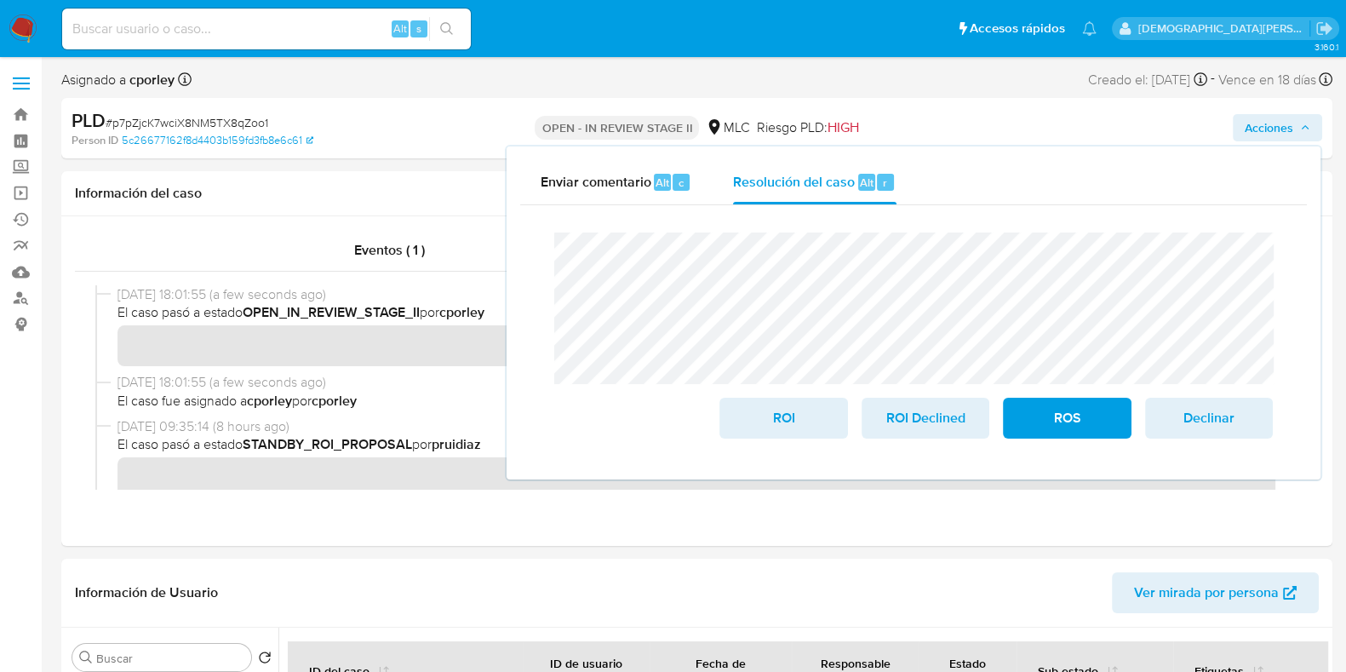
scroll to position [106, 0]
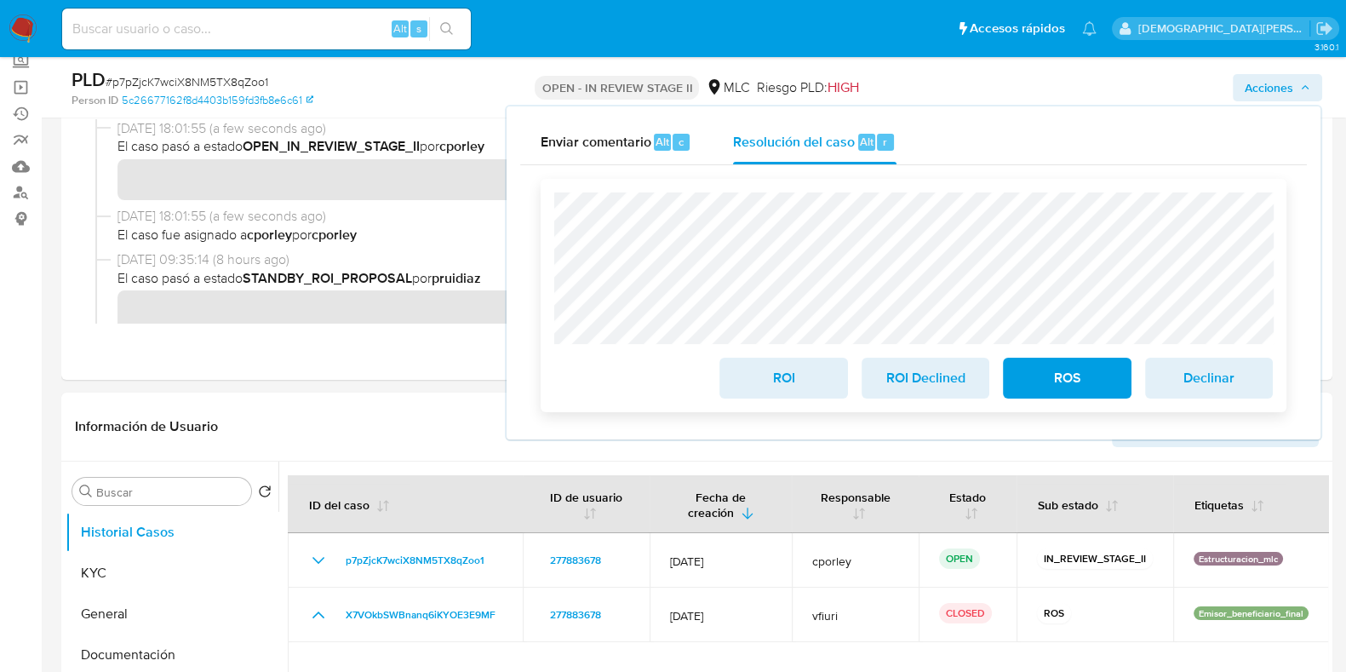
click at [1034, 376] on span "ROS" at bounding box center [1066, 377] width 83 height 37
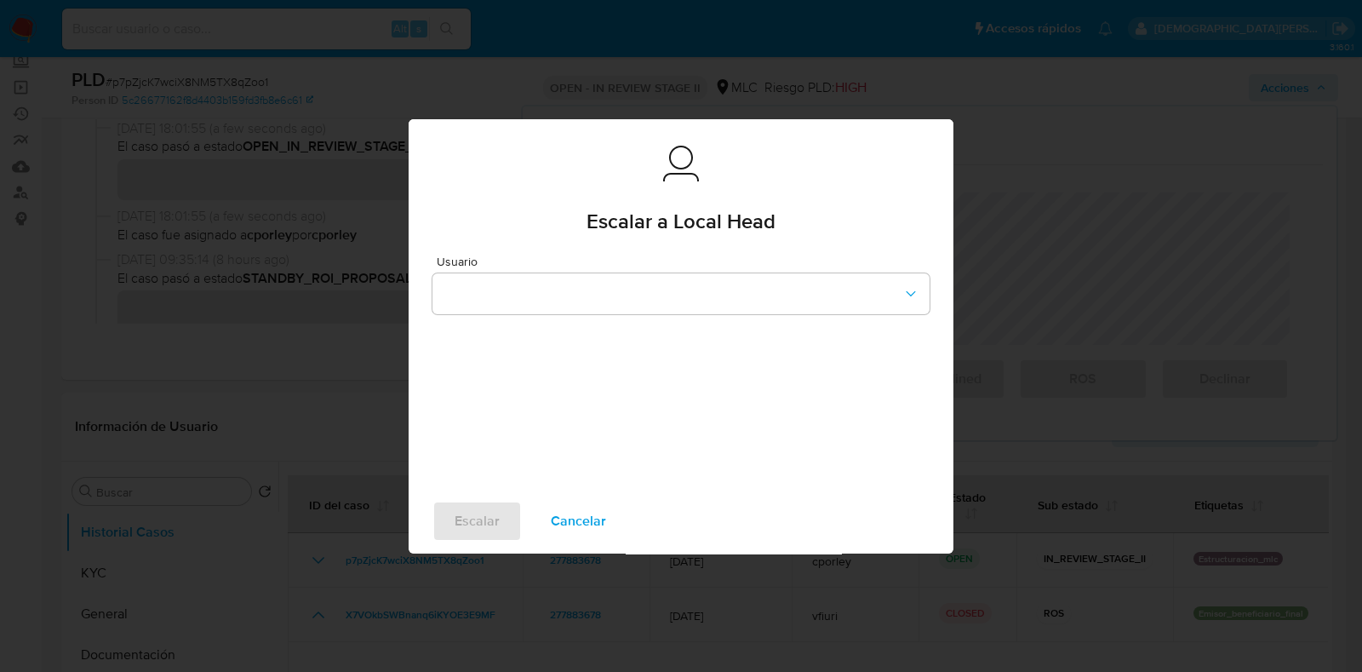
click at [535, 261] on span "Usuario" at bounding box center [685, 261] width 497 height 12
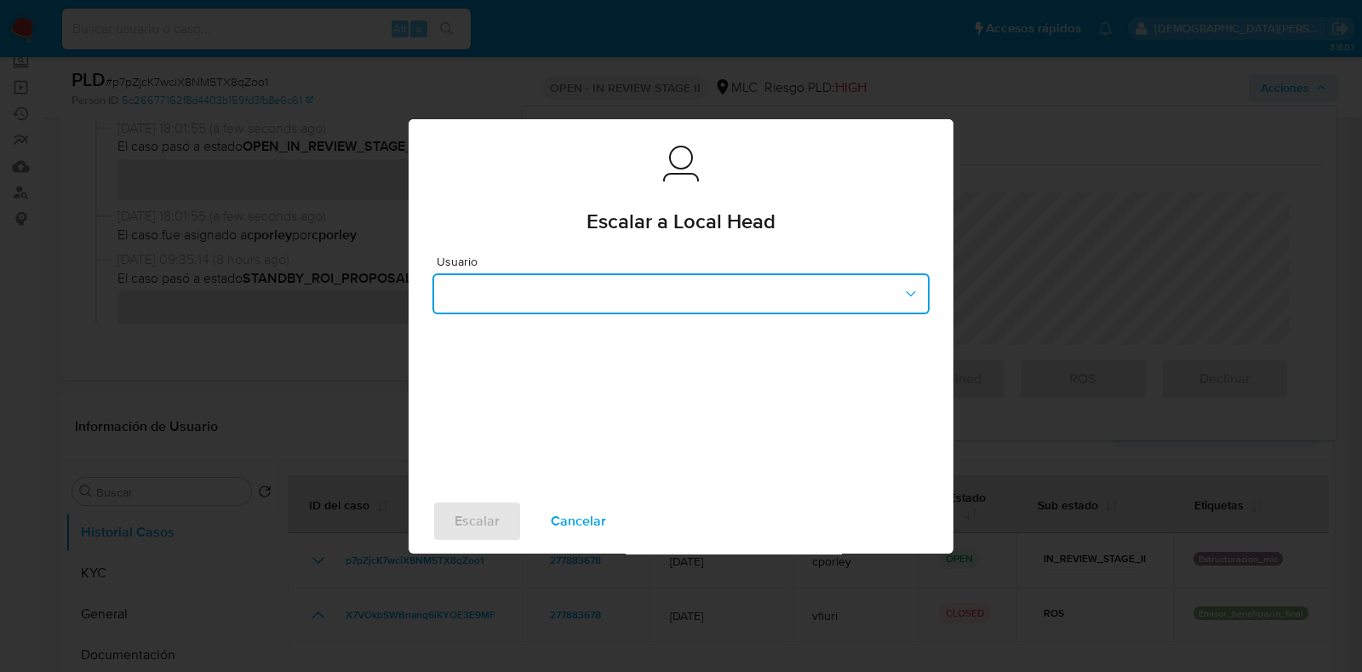
click at [515, 278] on button "button" at bounding box center [680, 293] width 497 height 41
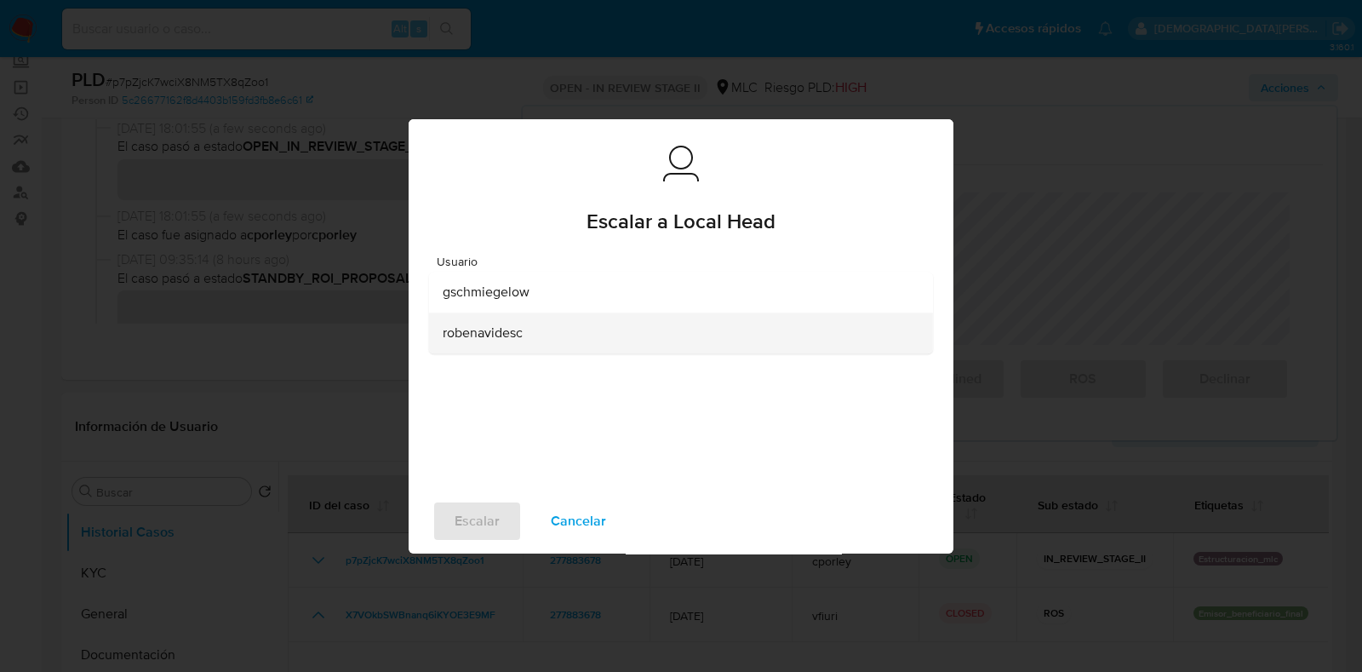
click at [495, 336] on span "robenavidesc" at bounding box center [483, 332] width 80 height 17
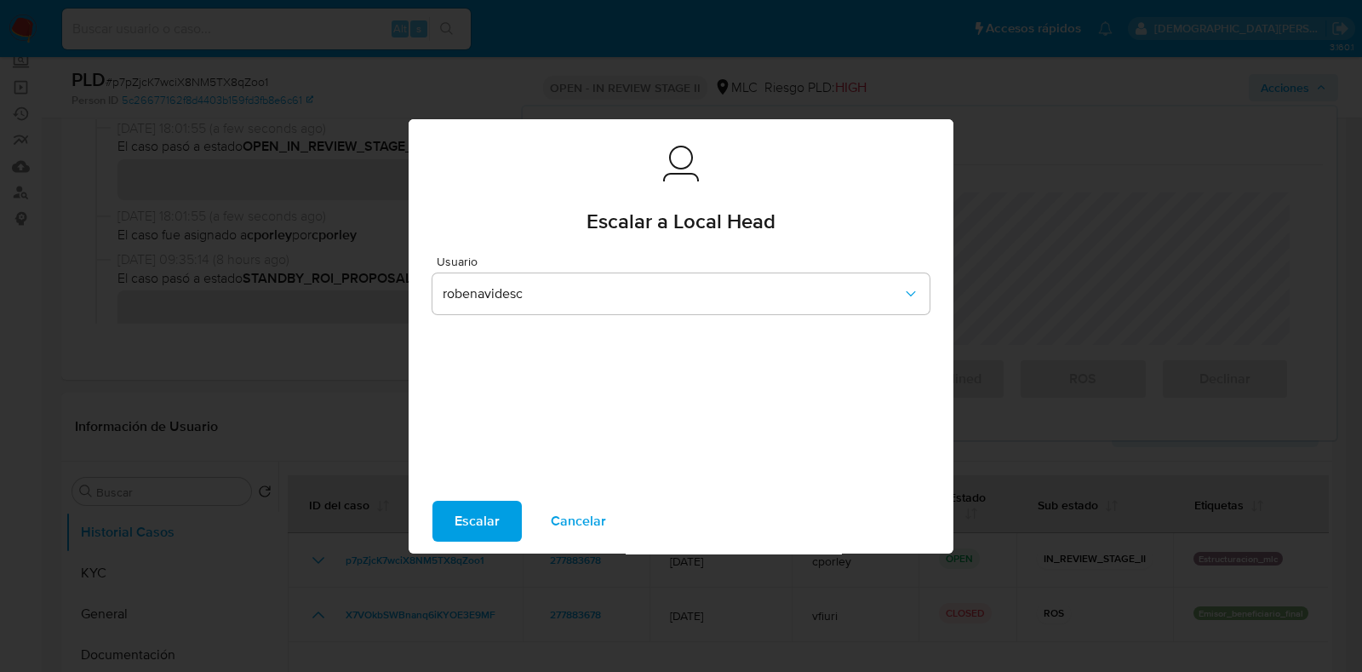
click at [481, 525] on span "Escalar" at bounding box center [477, 520] width 45 height 37
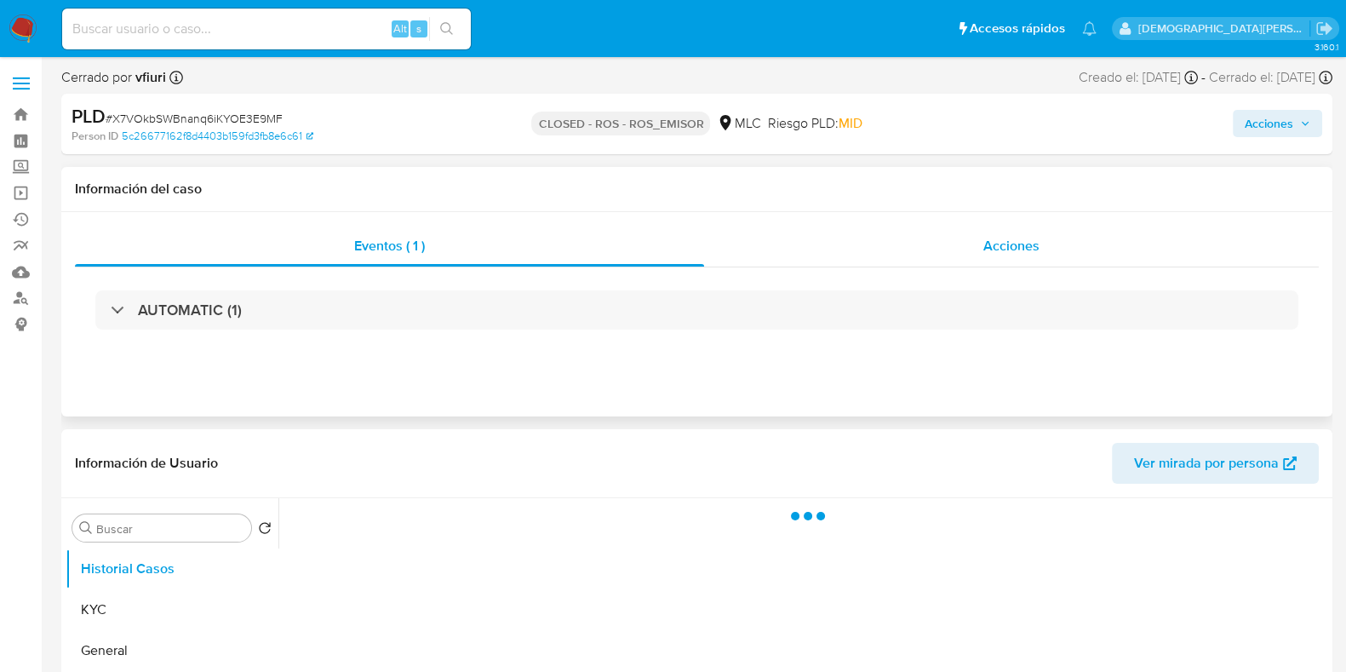
click at [932, 247] on div "Acciones" at bounding box center [1011, 246] width 615 height 41
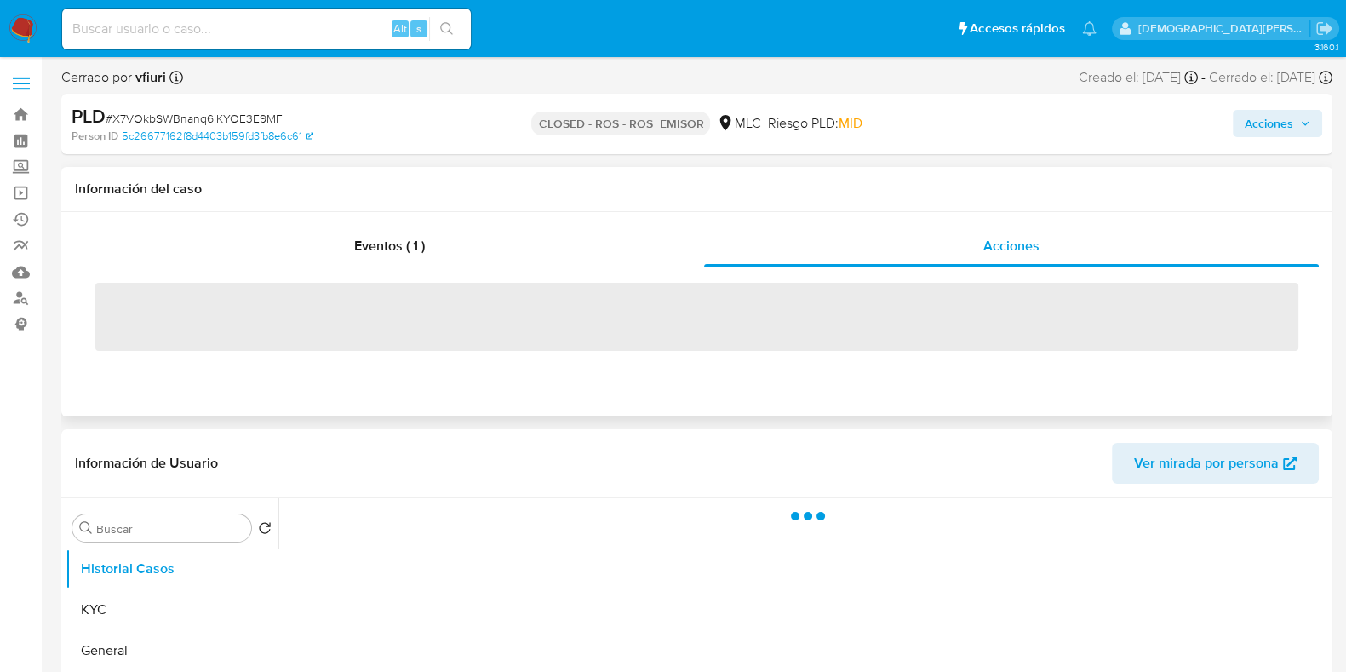
select select "10"
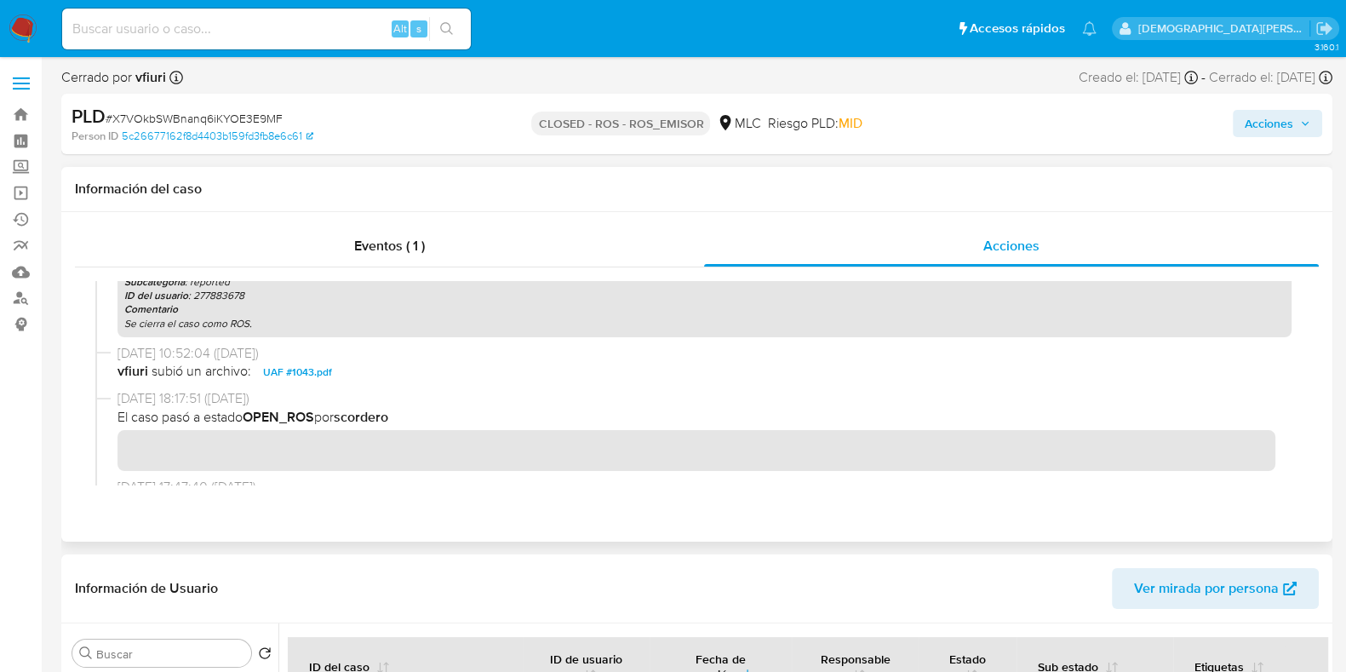
scroll to position [425, 0]
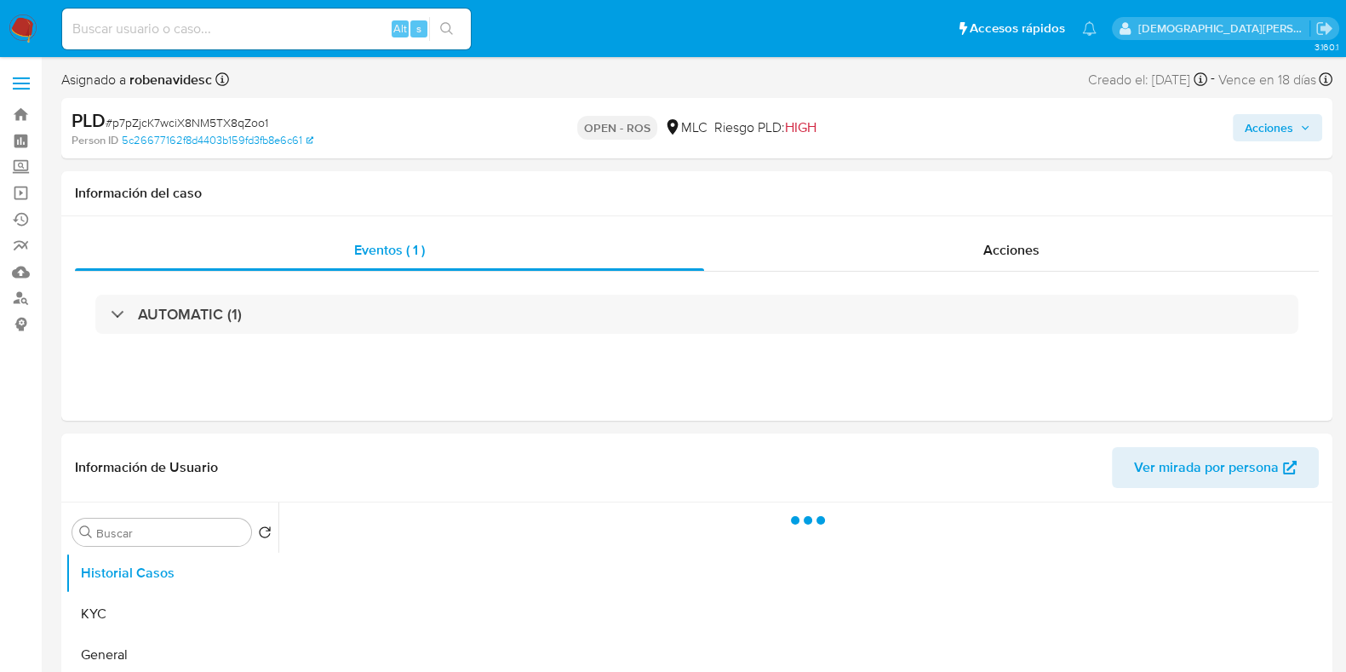
select select "10"
